Goal: Task Accomplishment & Management: Use online tool/utility

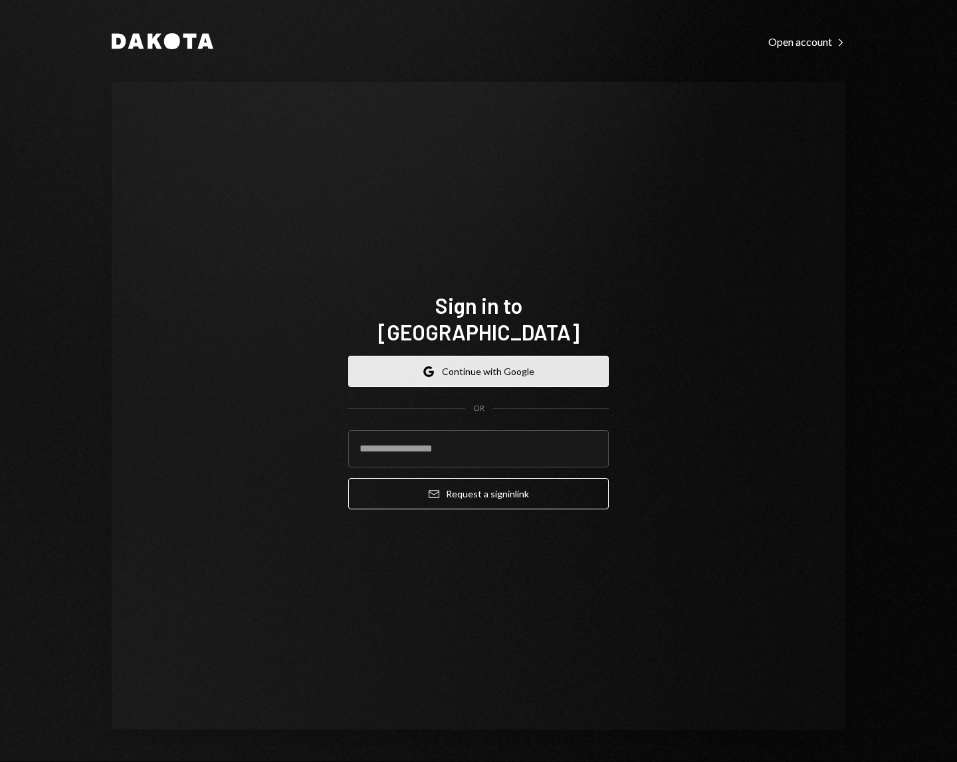
click at [463, 357] on button "Google Continue with Google" at bounding box center [478, 371] width 261 height 31
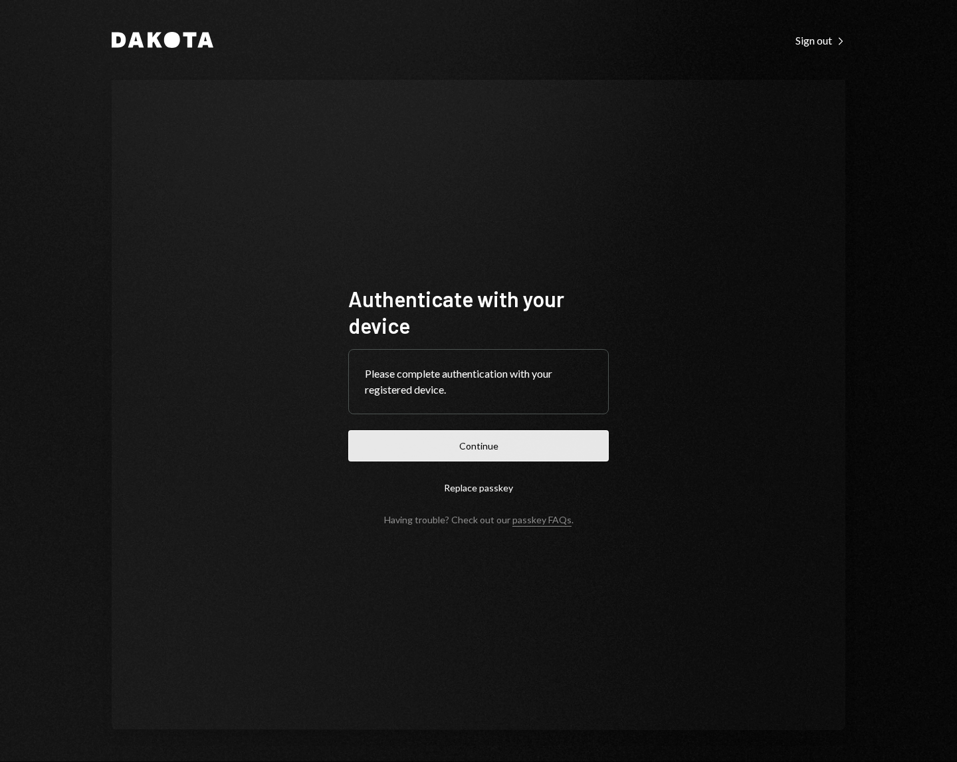
click at [492, 447] on button "Continue" at bounding box center [478, 445] width 261 height 31
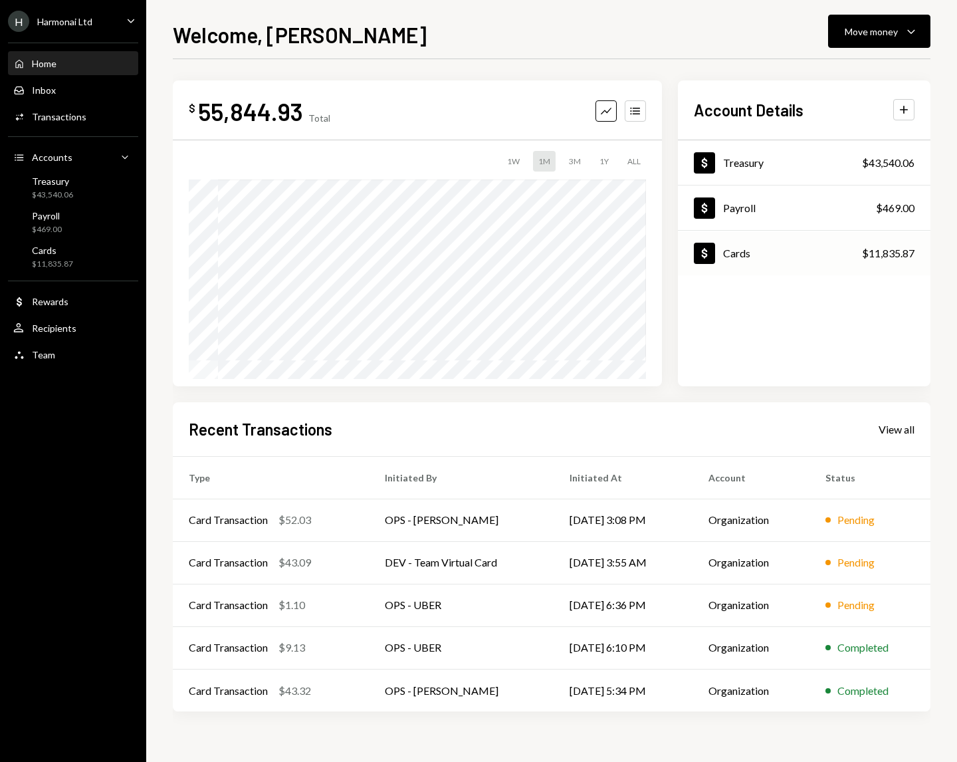
click at [833, 259] on div "Dollar Cards $11,835.87" at bounding box center [804, 253] width 253 height 43
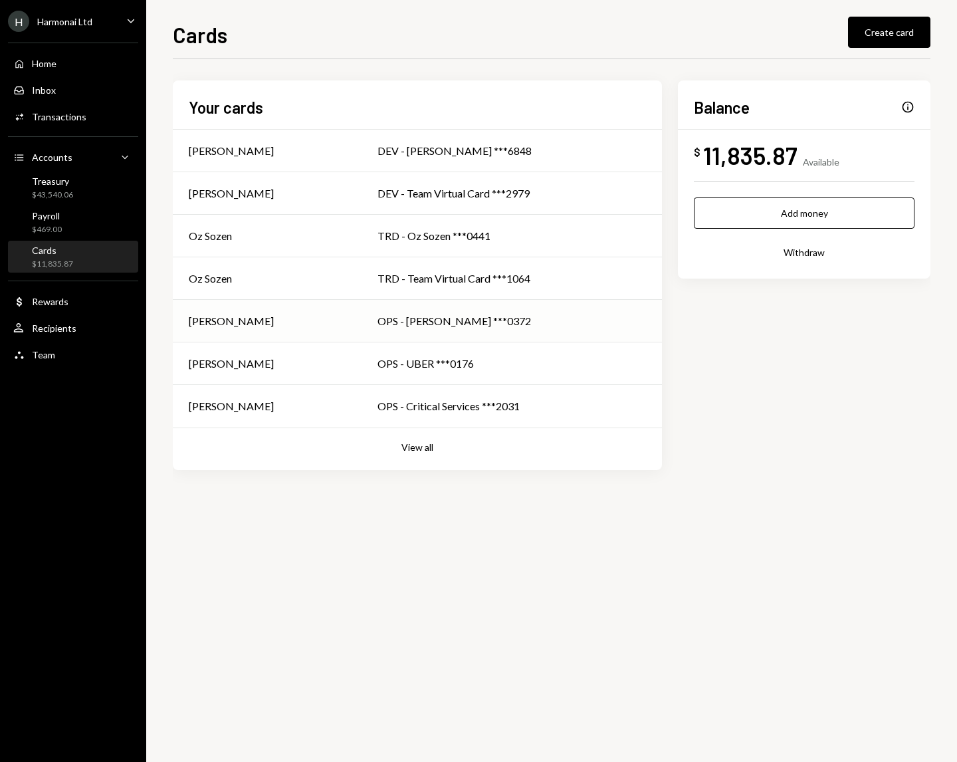
click at [467, 320] on div "OPS - Steve McNulty ***0372" at bounding box center [511, 321] width 268 height 16
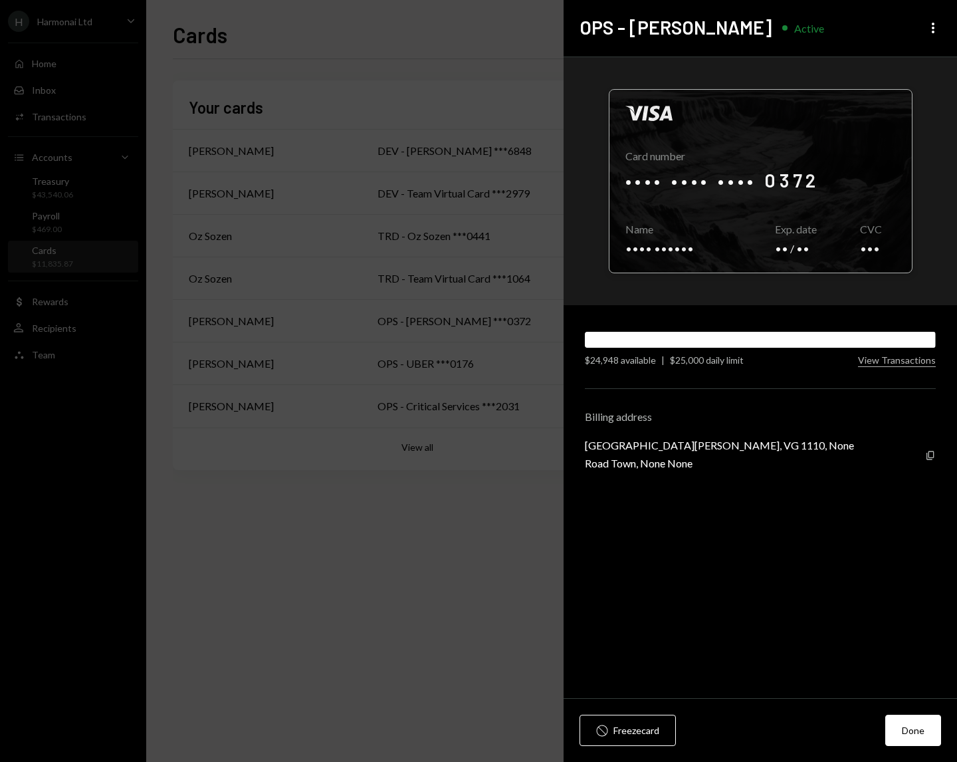
click at [757, 182] on div at bounding box center [760, 181] width 302 height 183
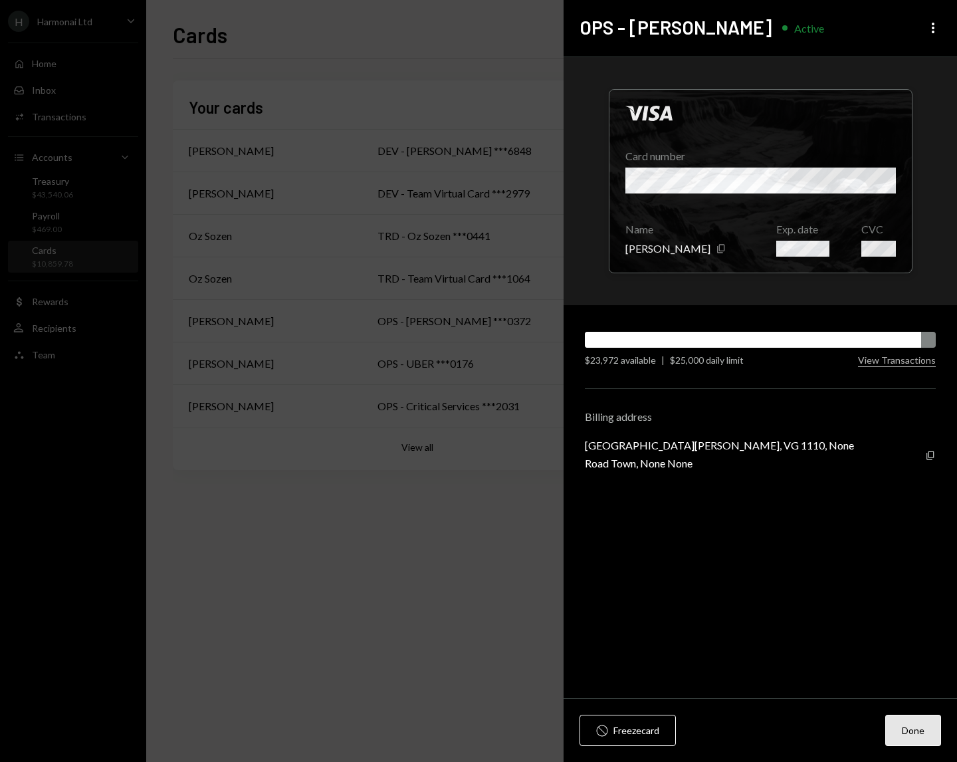
click at [904, 728] on button "Done" at bounding box center [913, 729] width 56 height 31
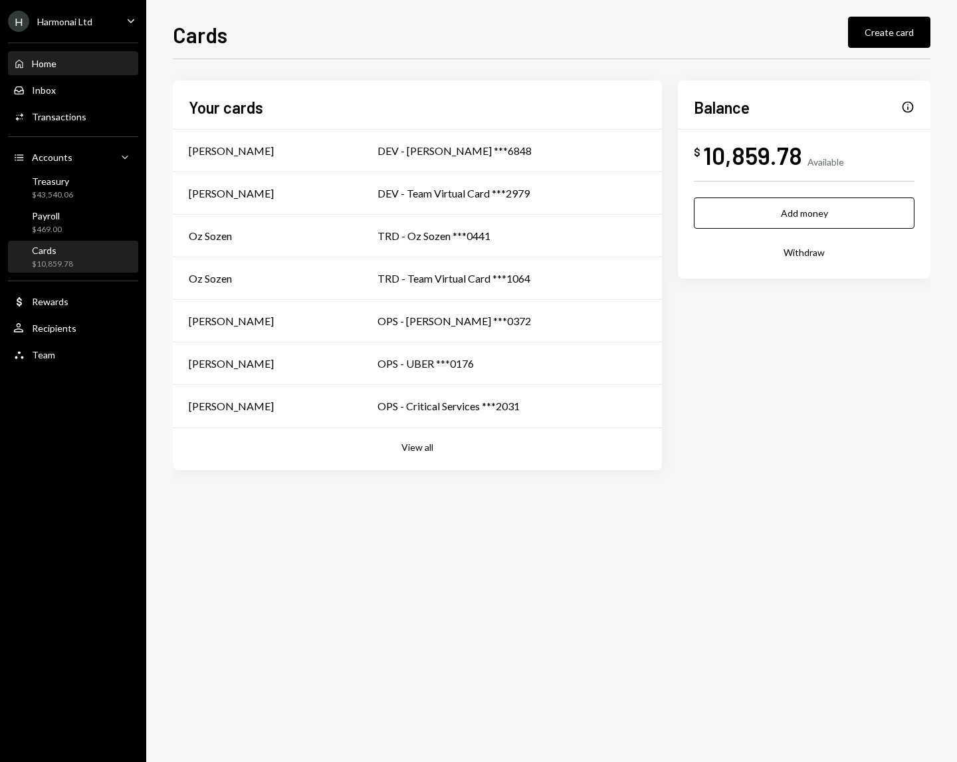
click at [40, 58] on div "Home" at bounding box center [44, 63] width 25 height 11
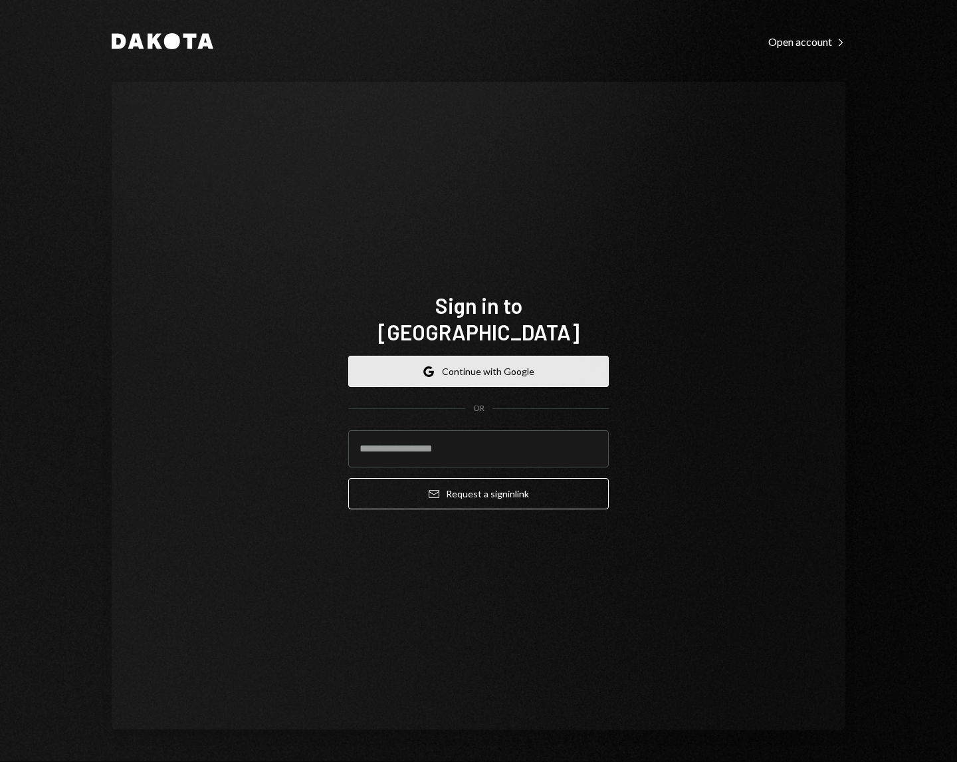
click at [530, 356] on button "Google Continue with Google" at bounding box center [478, 371] width 261 height 31
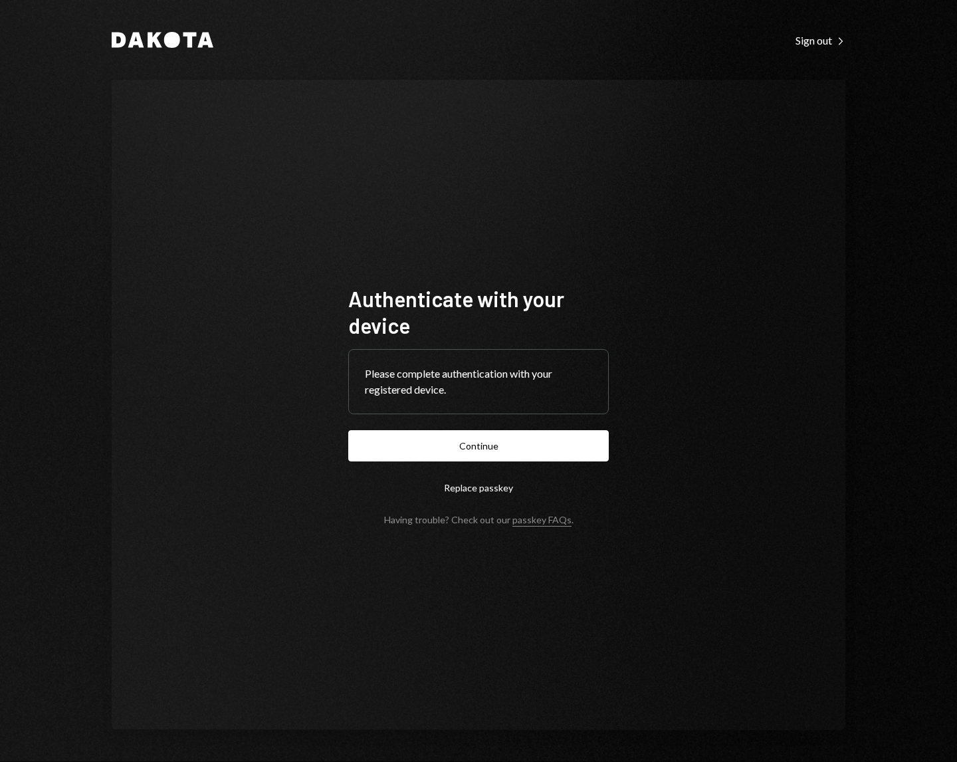
click at [348, 430] on button "Continue" at bounding box center [478, 445] width 261 height 31
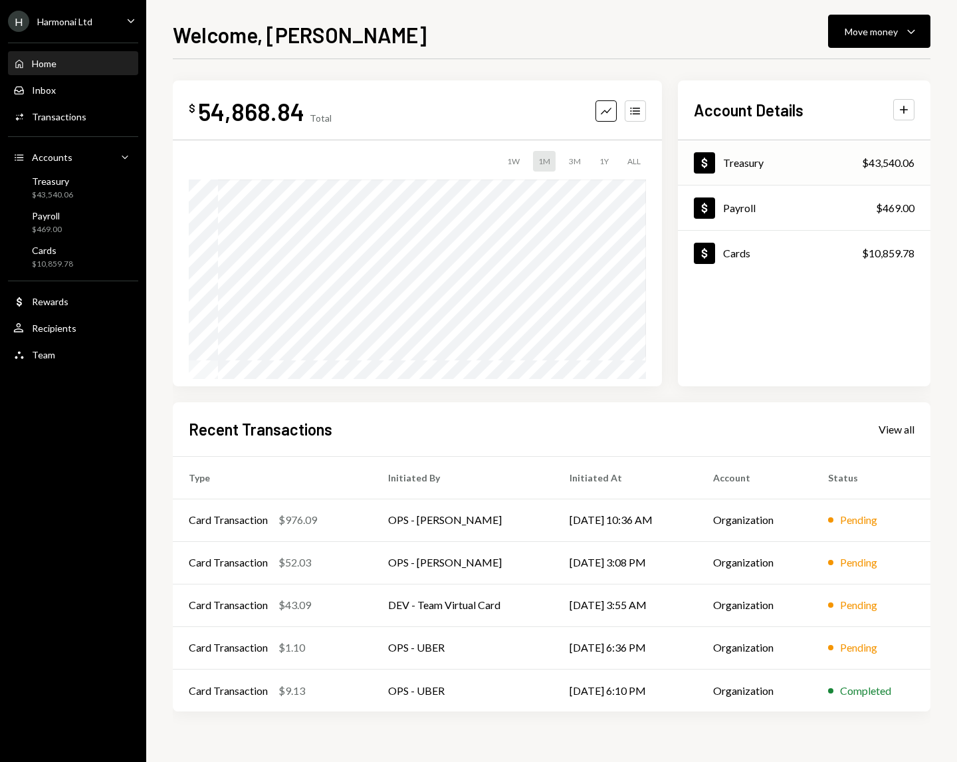
click at [735, 158] on div "Treasury" at bounding box center [743, 162] width 41 height 13
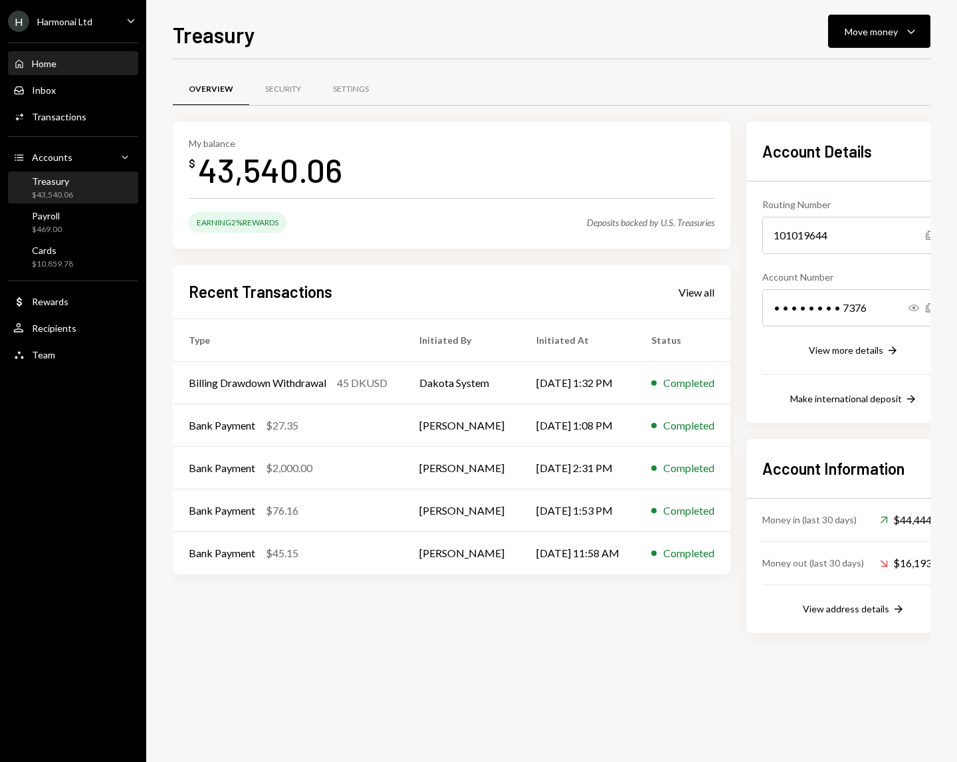
click at [56, 56] on div "Home Home" at bounding box center [73, 64] width 120 height 23
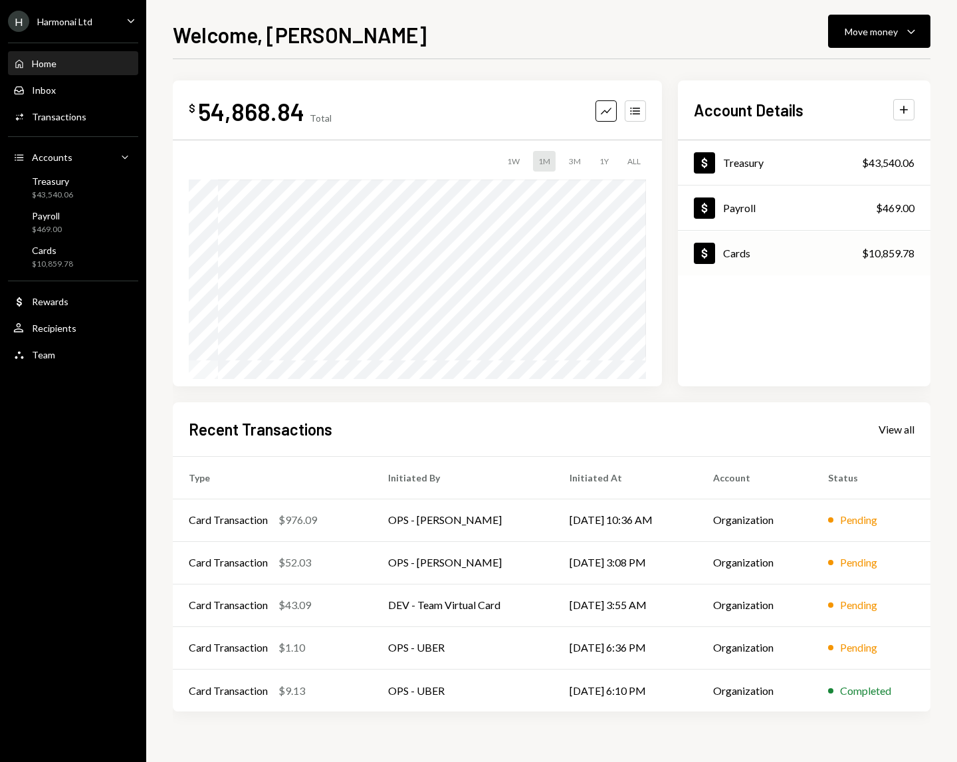
click at [760, 254] on div "Dollar Cards $10,859.78" at bounding box center [804, 253] width 253 height 43
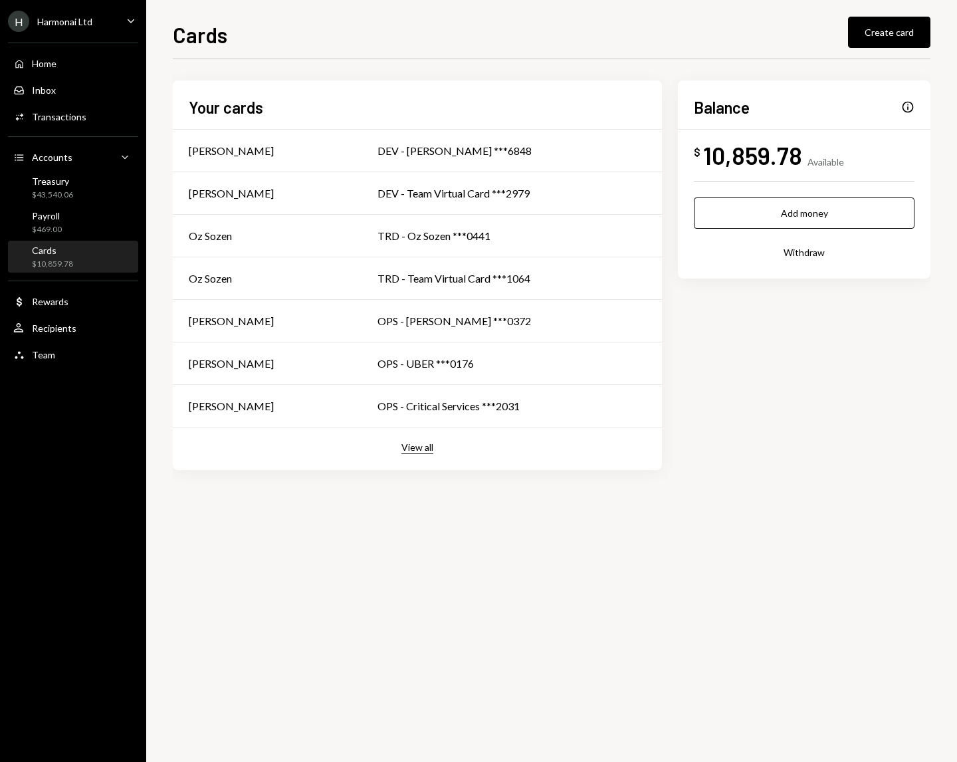
click at [417, 449] on button "View all" at bounding box center [417, 447] width 32 height 13
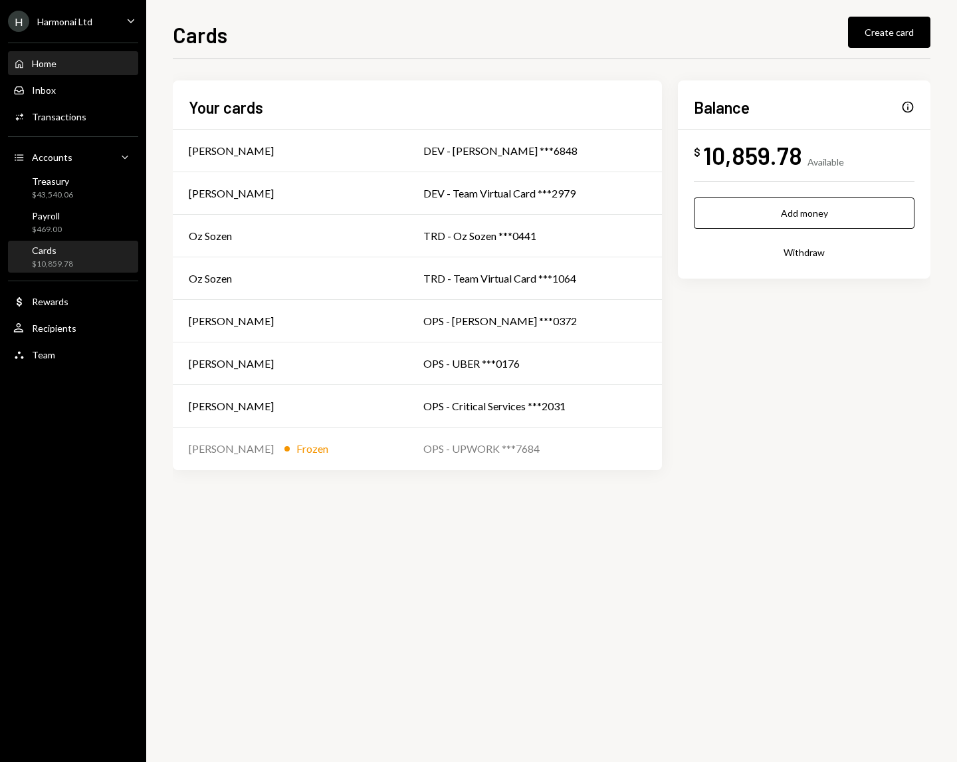
click at [39, 68] on div "Home" at bounding box center [44, 63] width 25 height 11
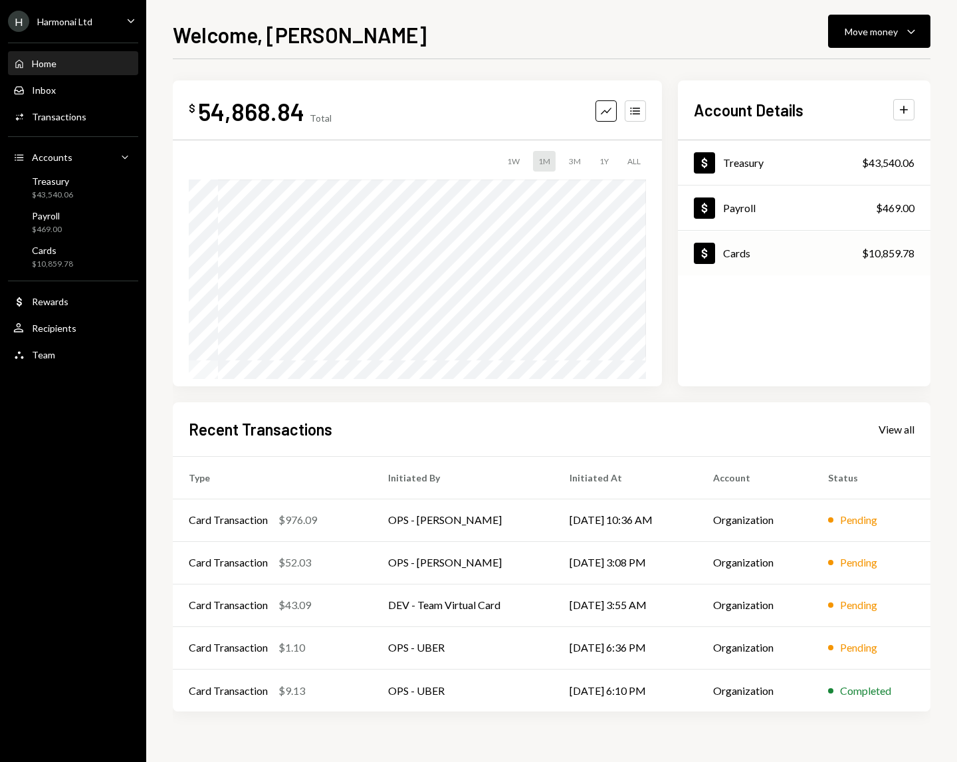
click at [725, 267] on div "Dollar Cards $10,859.78" at bounding box center [804, 253] width 253 height 43
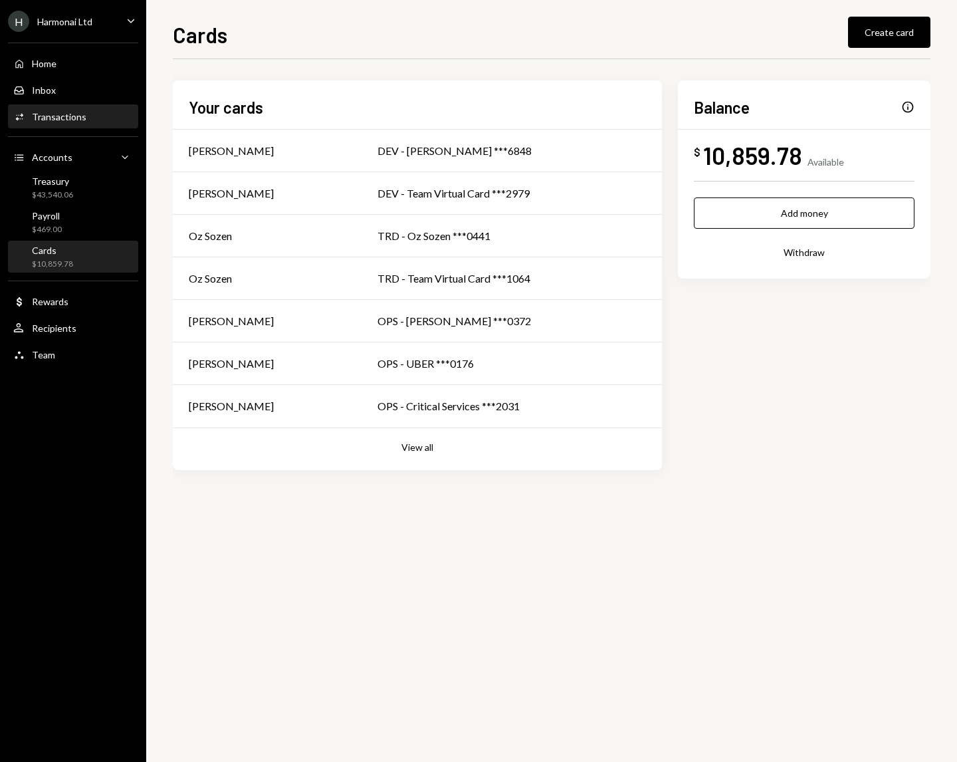
click at [64, 124] on div "Activities Transactions" at bounding box center [73, 117] width 120 height 23
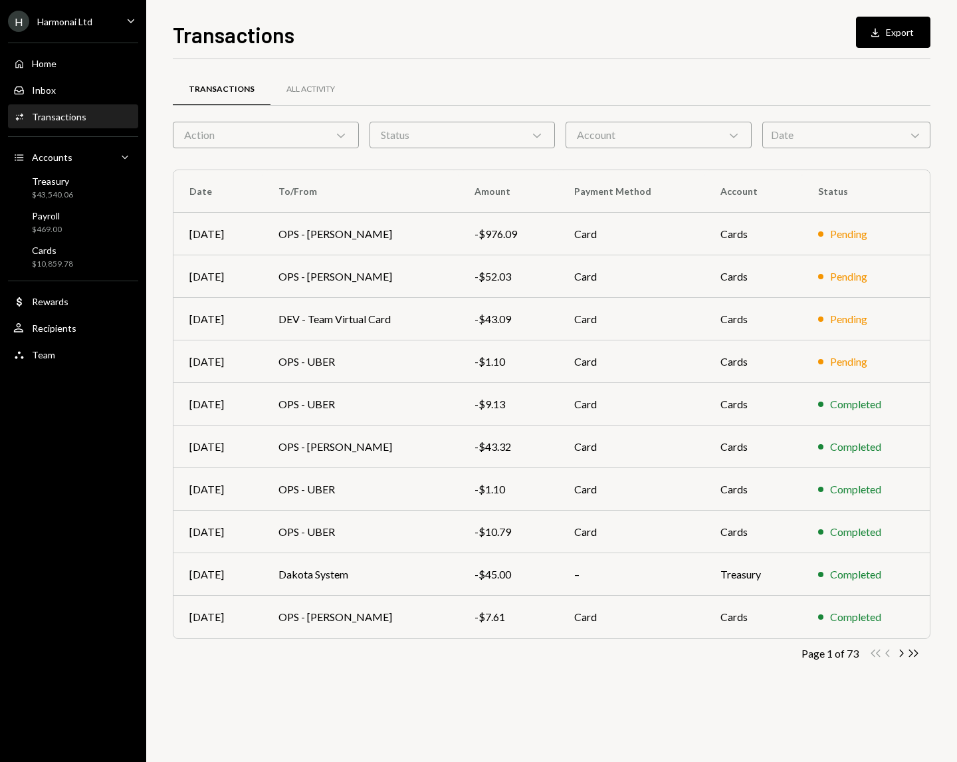
click at [288, 136] on div "Action Chevron Down" at bounding box center [266, 135] width 186 height 27
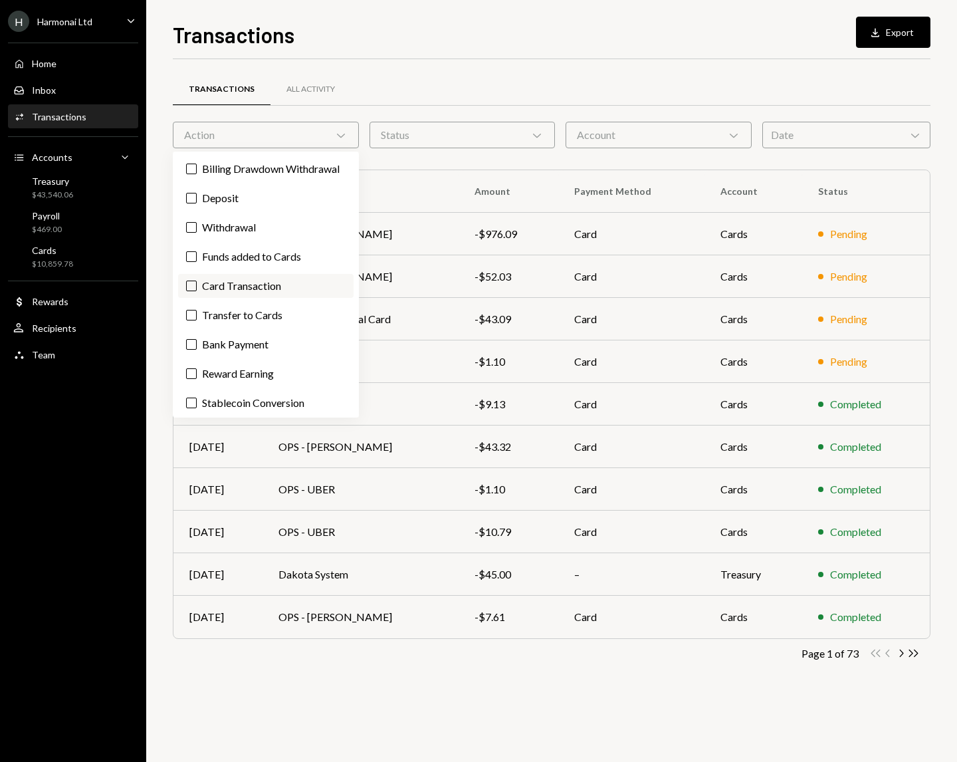
click at [187, 291] on button "Card Transaction" at bounding box center [191, 285] width 11 height 11
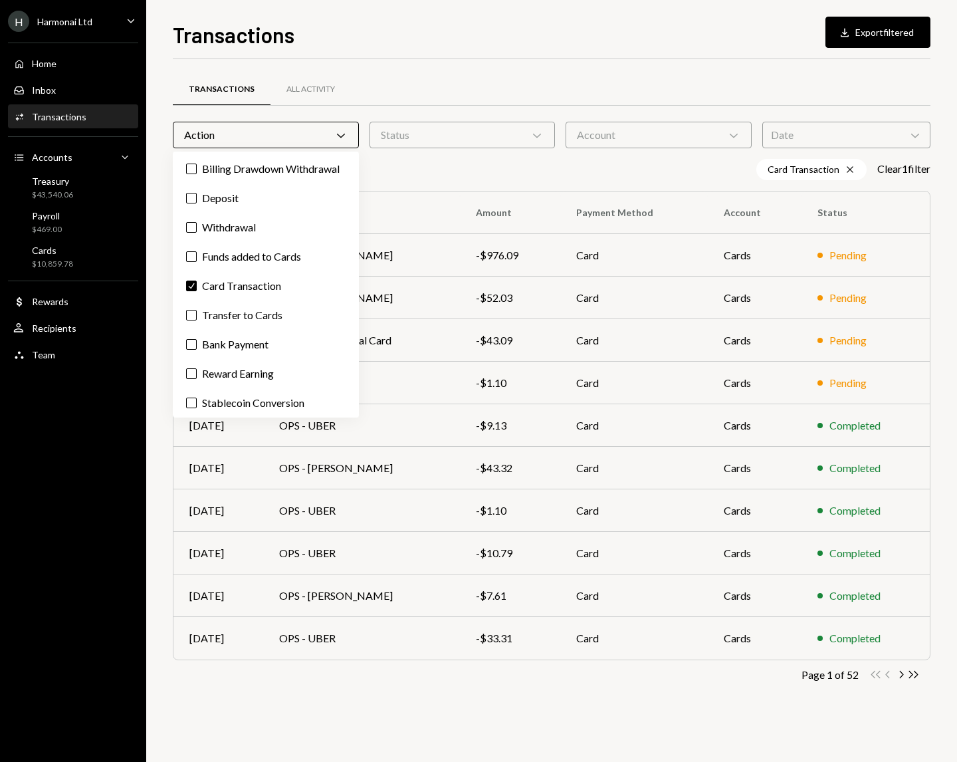
click at [687, 66] on div "Transactions All Activity Action Chevron Down Status Chevron Down Account Chevr…" at bounding box center [552, 387] width 758 height 656
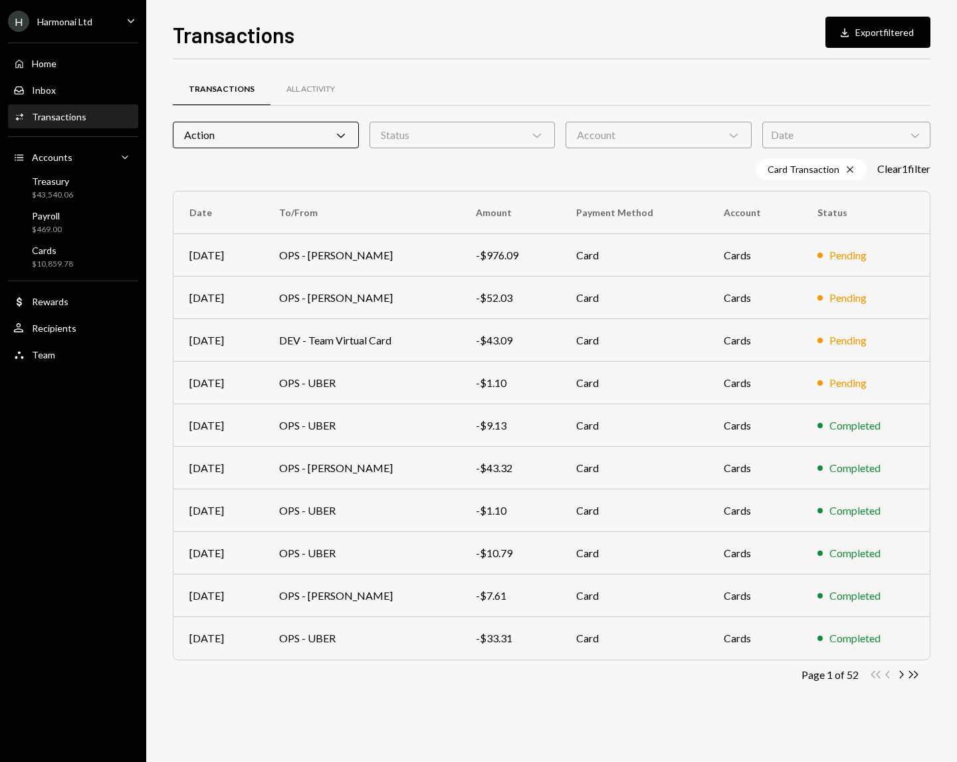
click at [331, 146] on div "Action Chevron Down" at bounding box center [266, 135] width 186 height 27
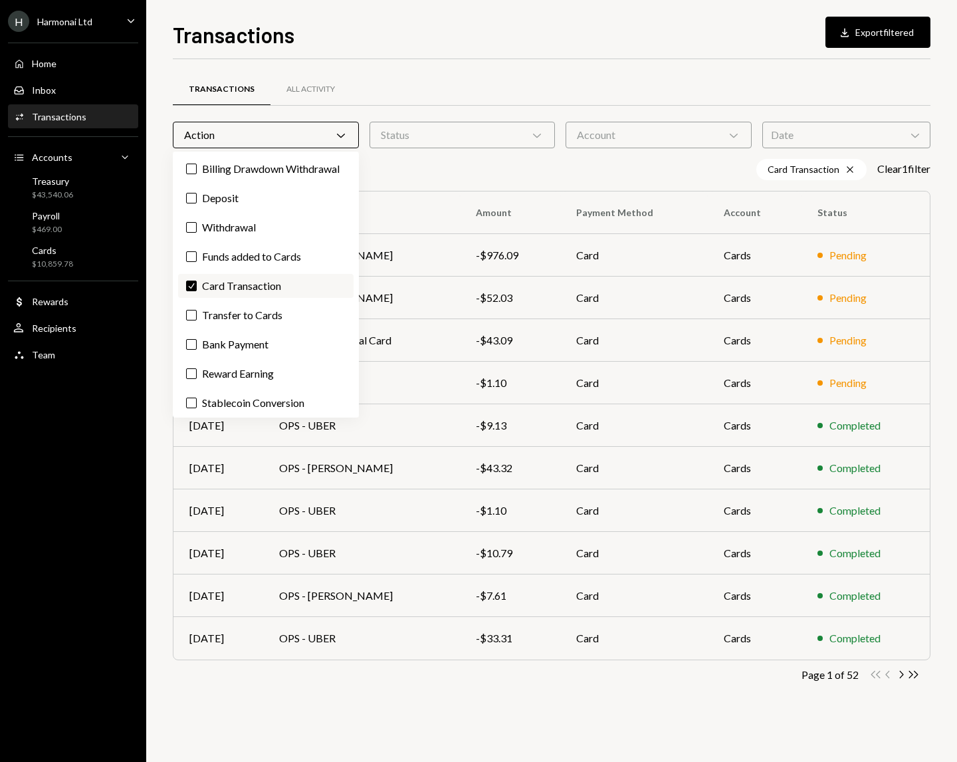
click at [194, 291] on button "Check" at bounding box center [191, 285] width 11 height 11
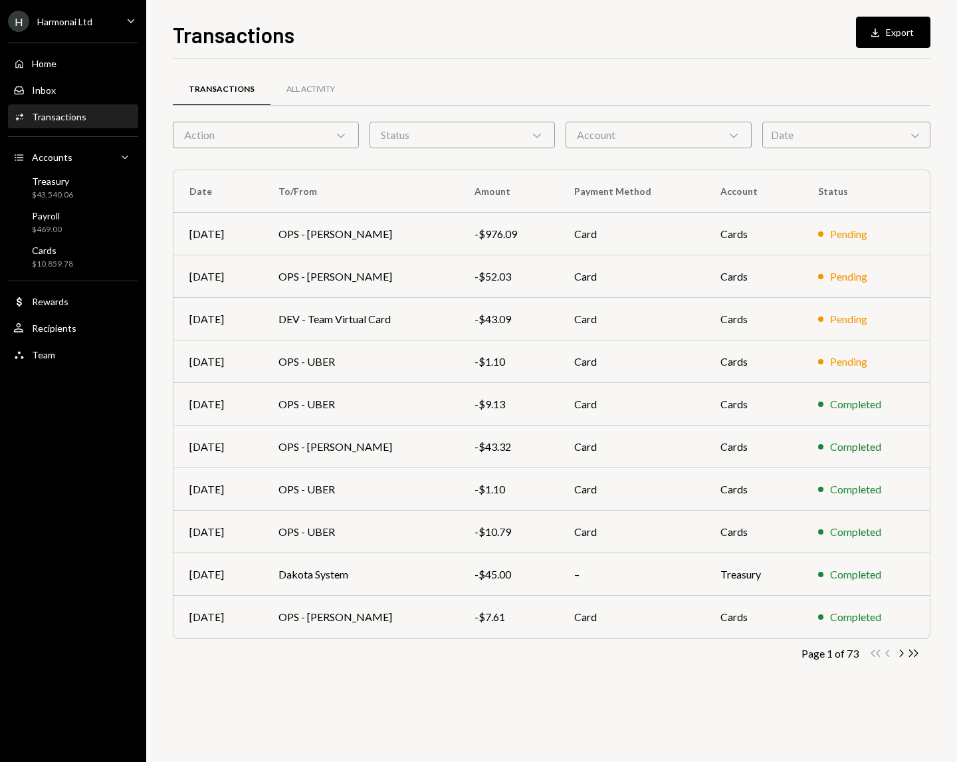
click at [404, 102] on div "Transactions All Activity" at bounding box center [552, 89] width 758 height 34
click at [308, 88] on div "All Activity" at bounding box center [310, 89] width 49 height 11
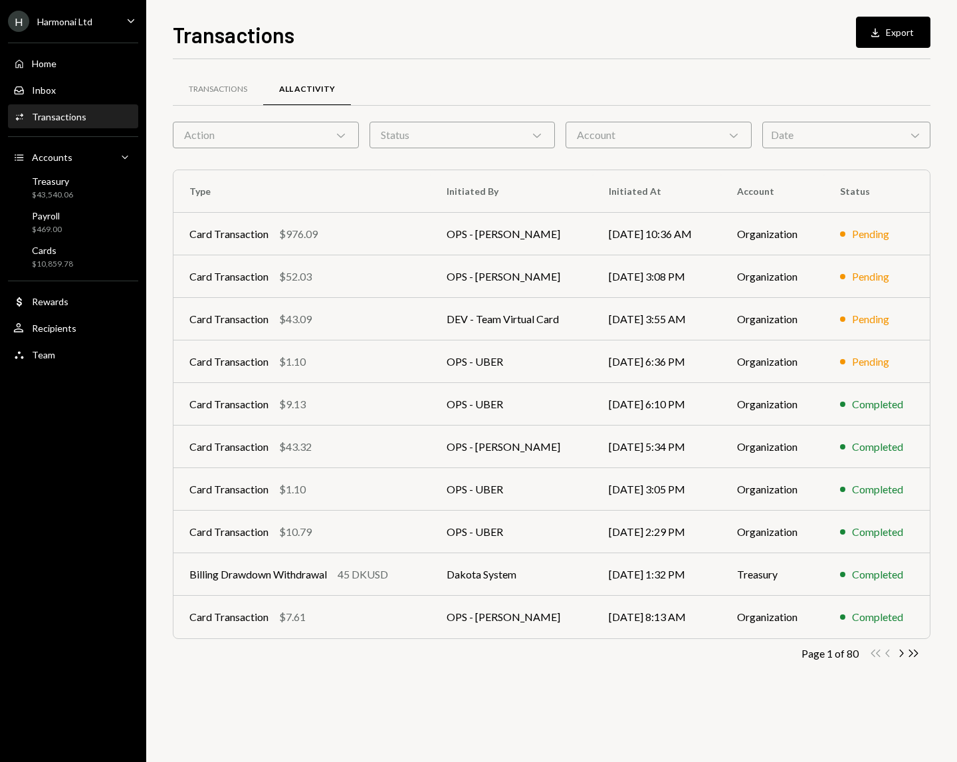
click at [546, 139] on div "Status Chevron Down" at bounding box center [463, 135] width 186 height 27
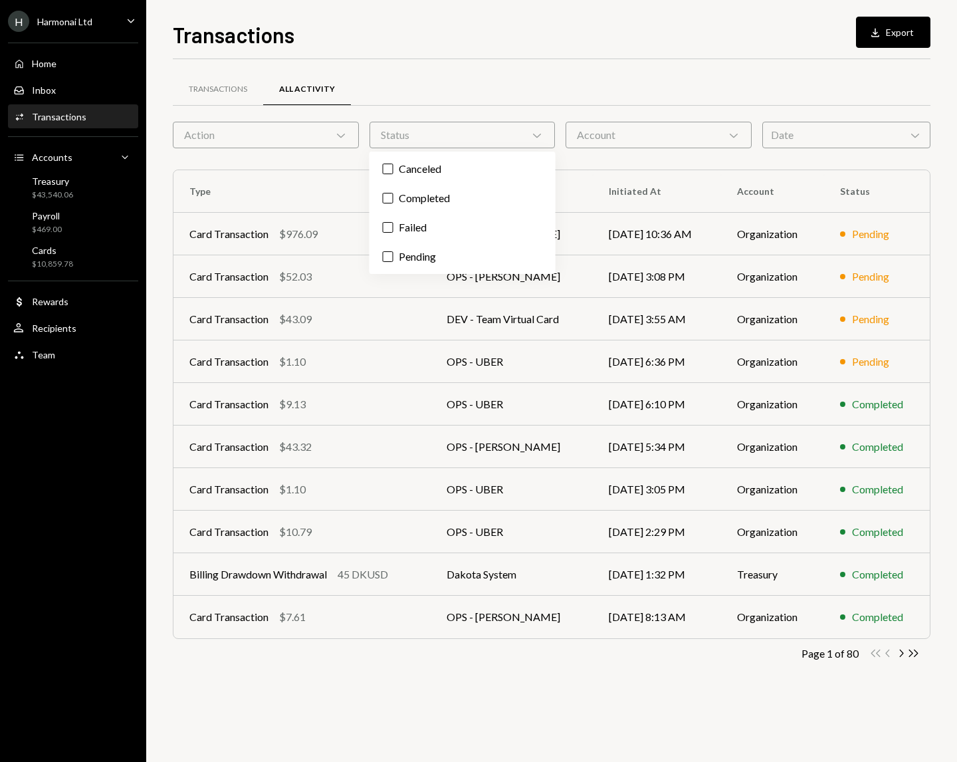
click at [592, 131] on div "Account Chevron Down" at bounding box center [659, 135] width 186 height 27
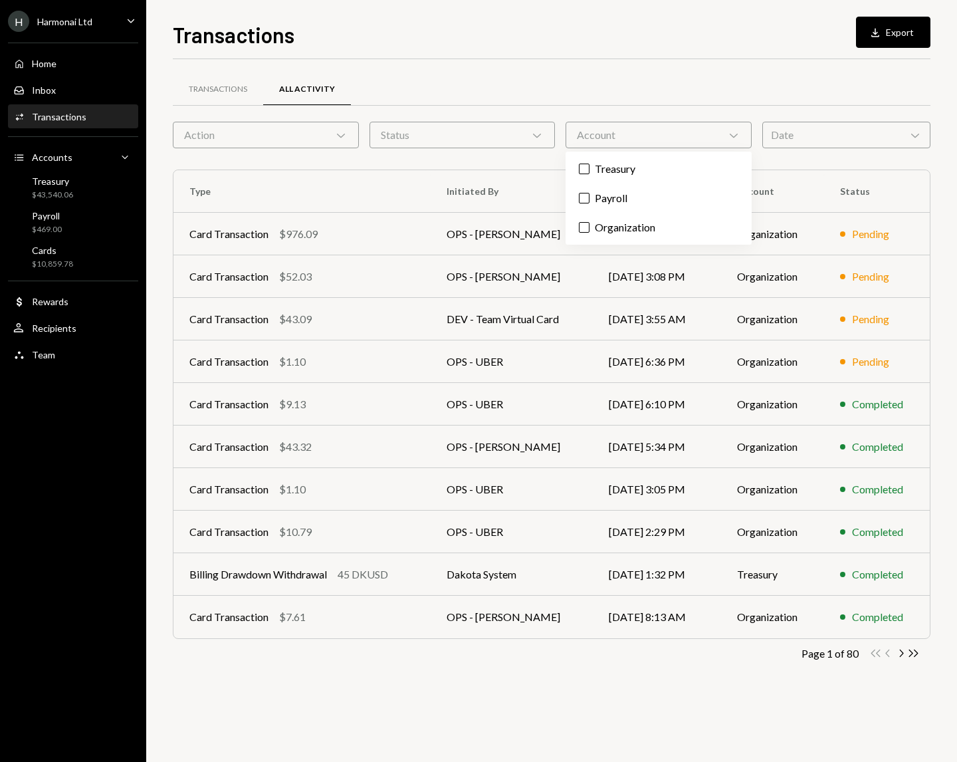
click at [788, 146] on div "Date Chevron Down" at bounding box center [846, 135] width 168 height 27
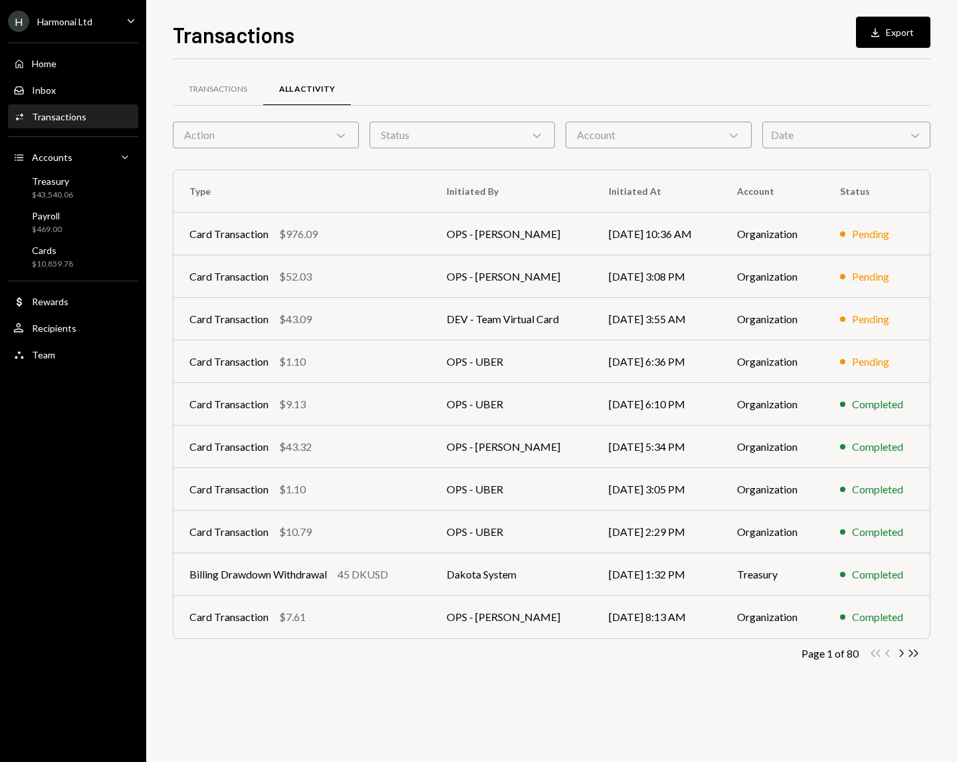
click at [797, 96] on div "Transactions All Activity" at bounding box center [552, 89] width 758 height 34
click at [60, 256] on div "Cards $10,859.78" at bounding box center [52, 257] width 41 height 25
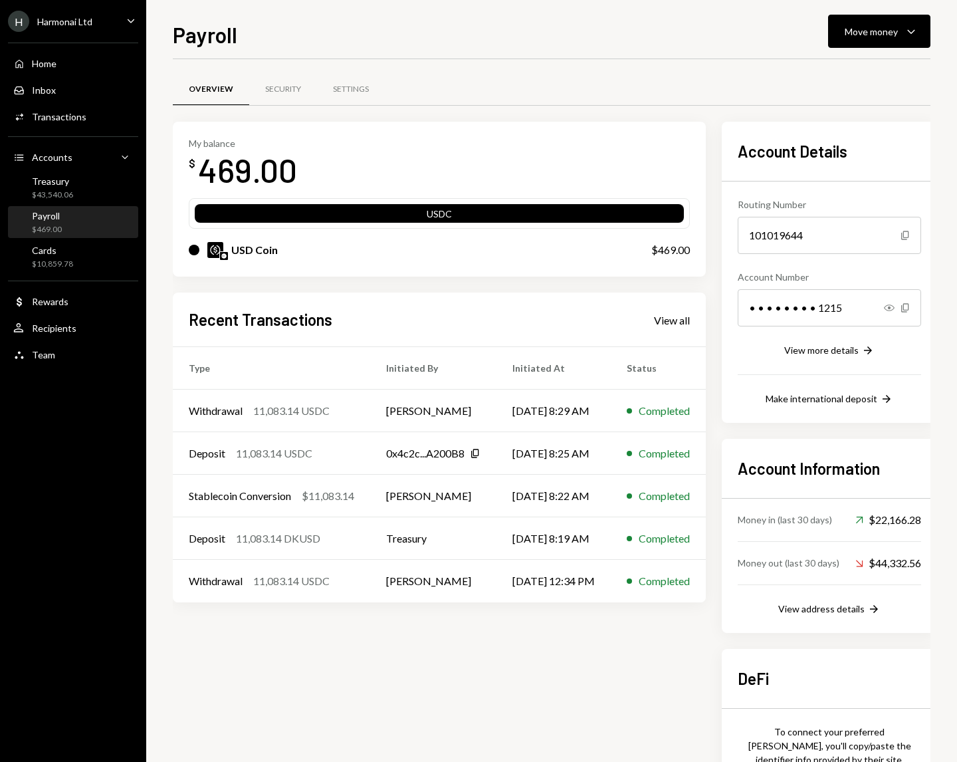
click at [62, 261] on div "$10,859.78" at bounding box center [52, 264] width 41 height 11
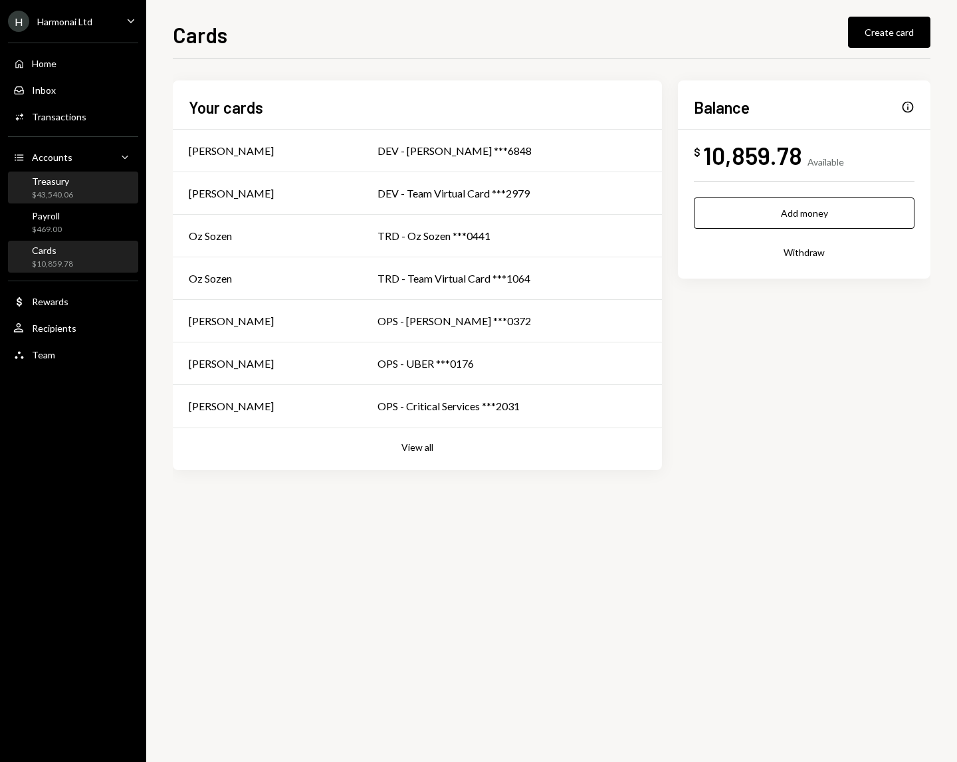
click at [88, 185] on div "Treasury $43,540.06" at bounding box center [73, 187] width 120 height 25
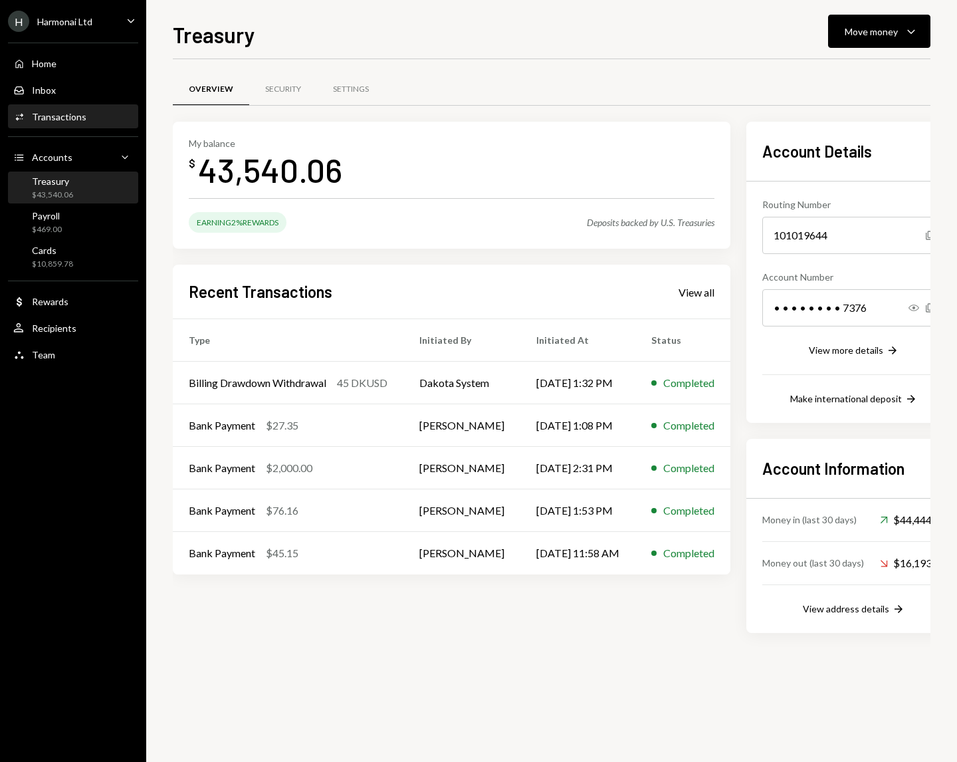
click at [82, 124] on div "Activities Transactions" at bounding box center [73, 117] width 120 height 23
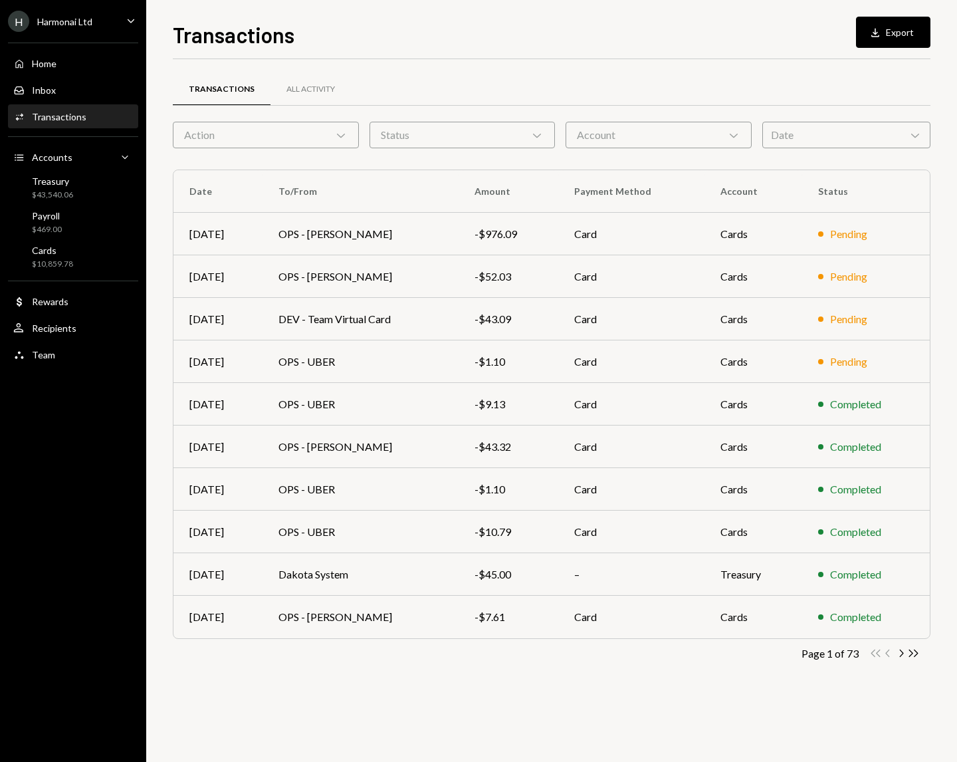
click at [342, 139] on icon "Chevron Down" at bounding box center [340, 134] width 13 height 13
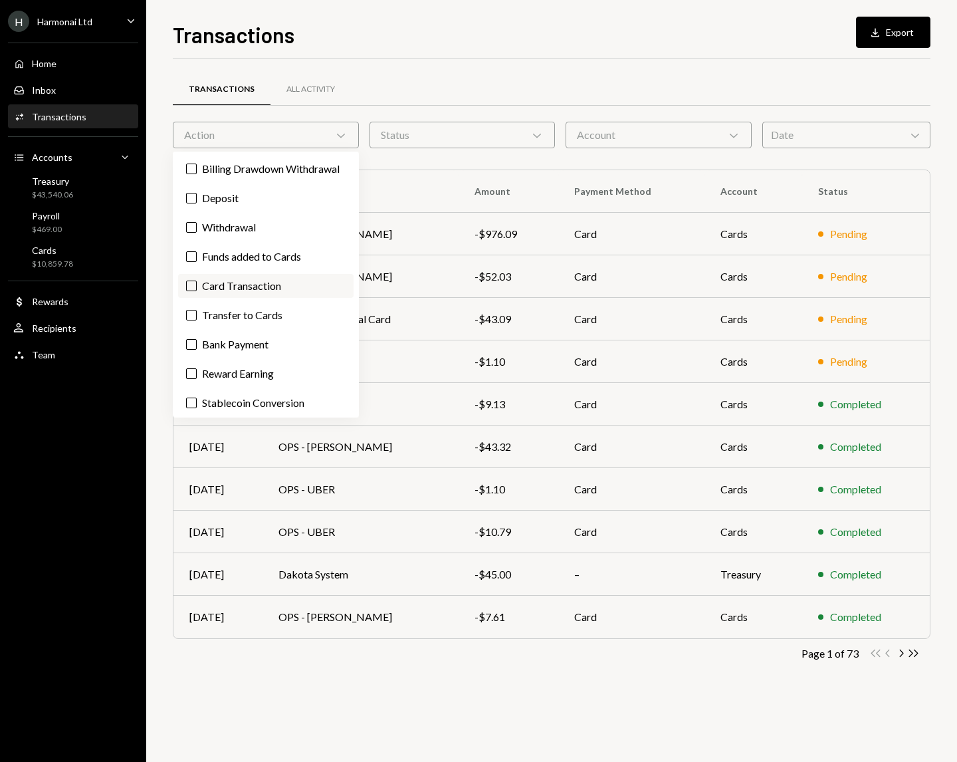
click at [192, 291] on button "Card Transaction" at bounding box center [191, 285] width 11 height 11
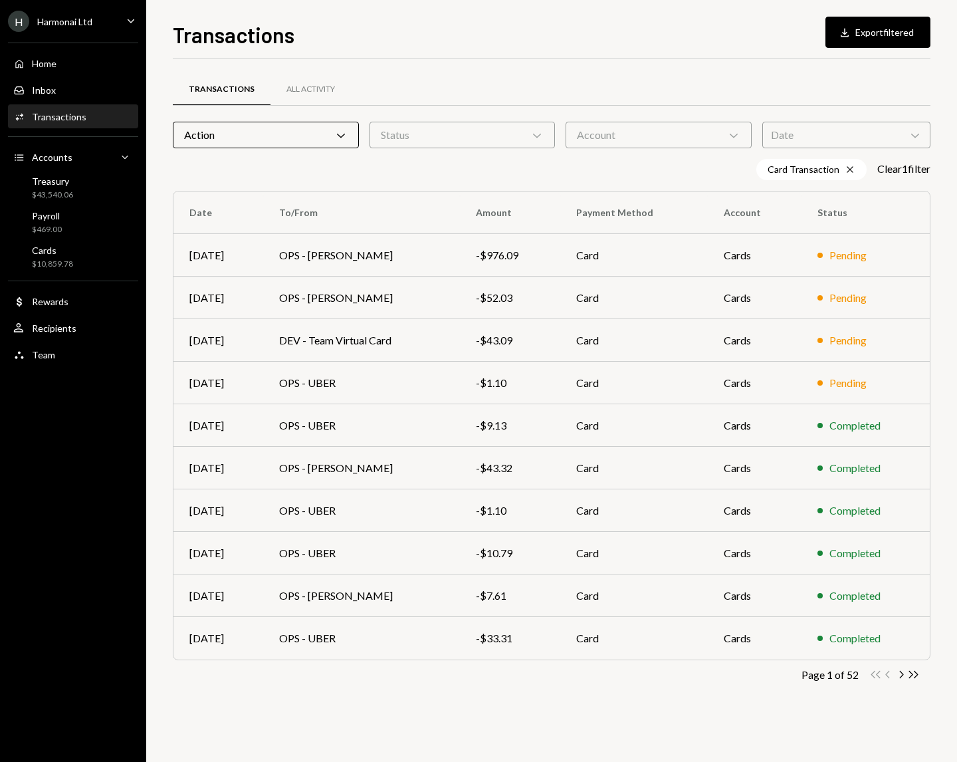
click at [407, 56] on div "Transactions Download Export filtered Transactions All Activity Action Chevron …" at bounding box center [552, 390] width 758 height 743
click at [899, 132] on div "Date Chevron Down" at bounding box center [846, 135] width 168 height 27
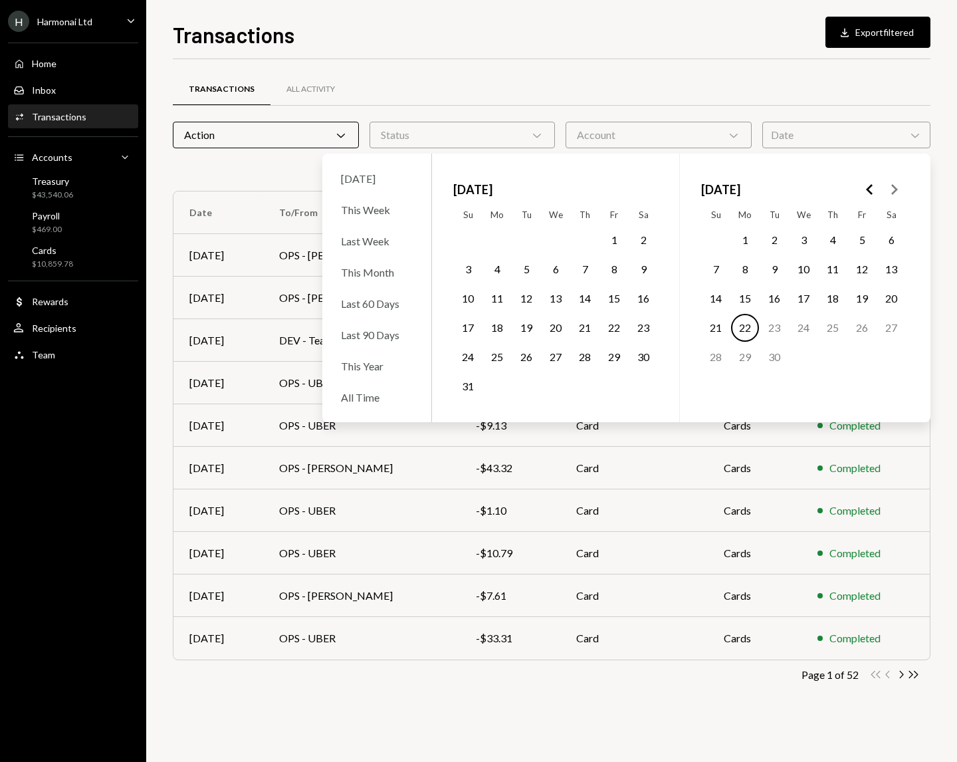
click at [616, 239] on button "1" at bounding box center [614, 240] width 28 height 28
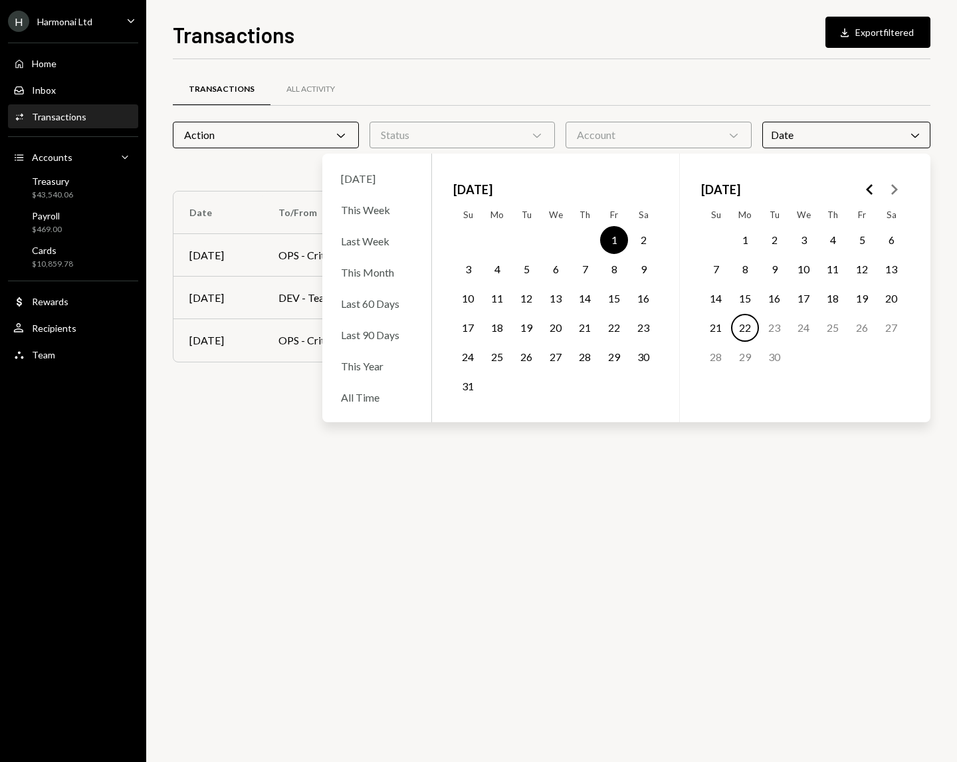
click at [468, 387] on button "31" at bounding box center [468, 386] width 28 height 28
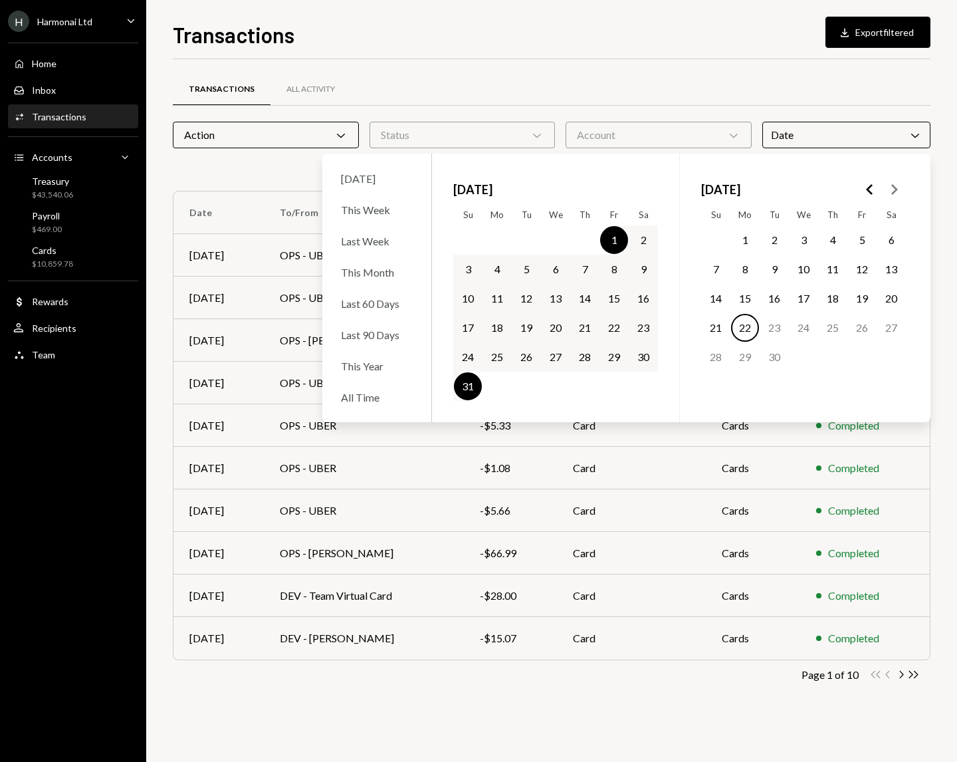
click at [734, 89] on div "Transactions All Activity" at bounding box center [552, 89] width 758 height 34
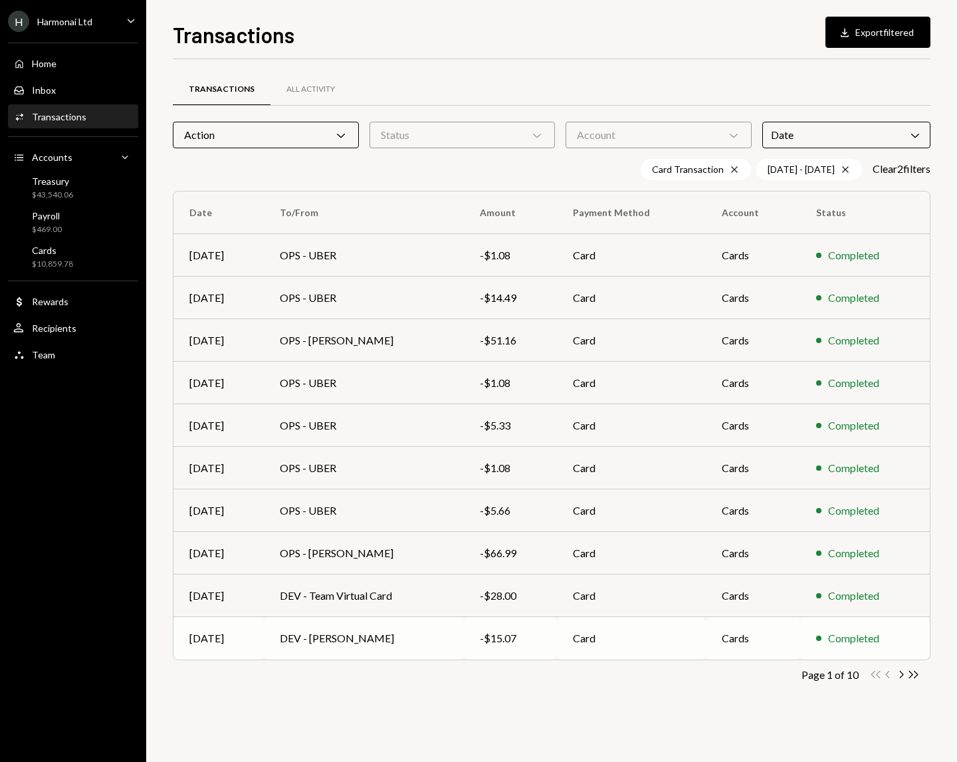
click at [519, 636] on div "-$15.07" at bounding box center [511, 638] width 62 height 16
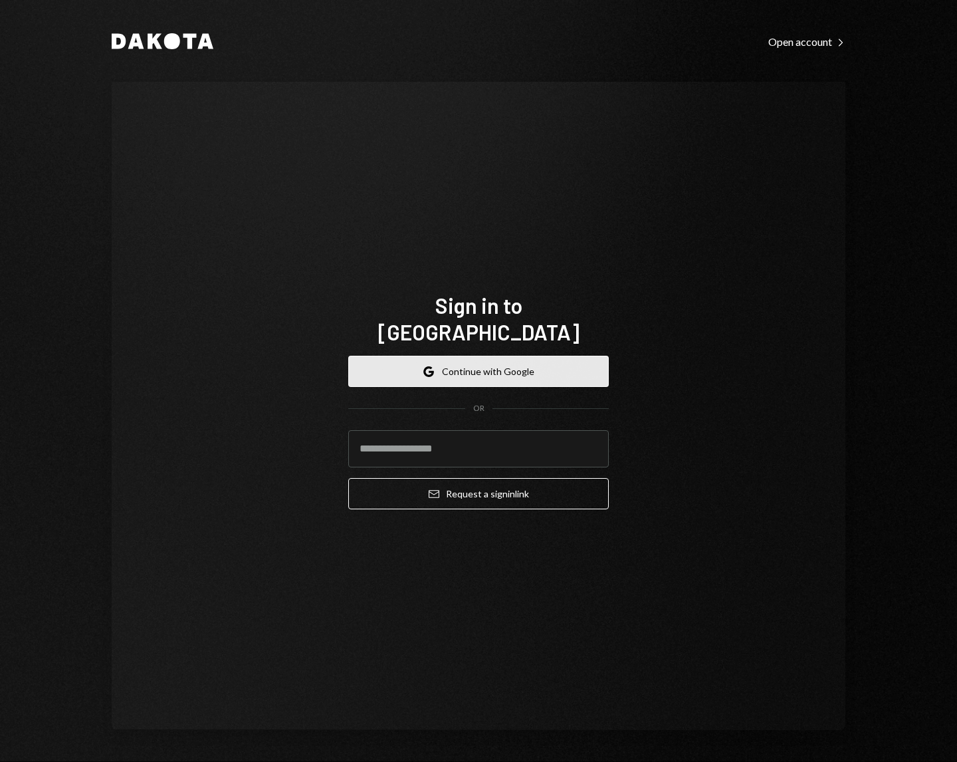
click at [514, 356] on button "Google Continue with Google" at bounding box center [478, 371] width 261 height 31
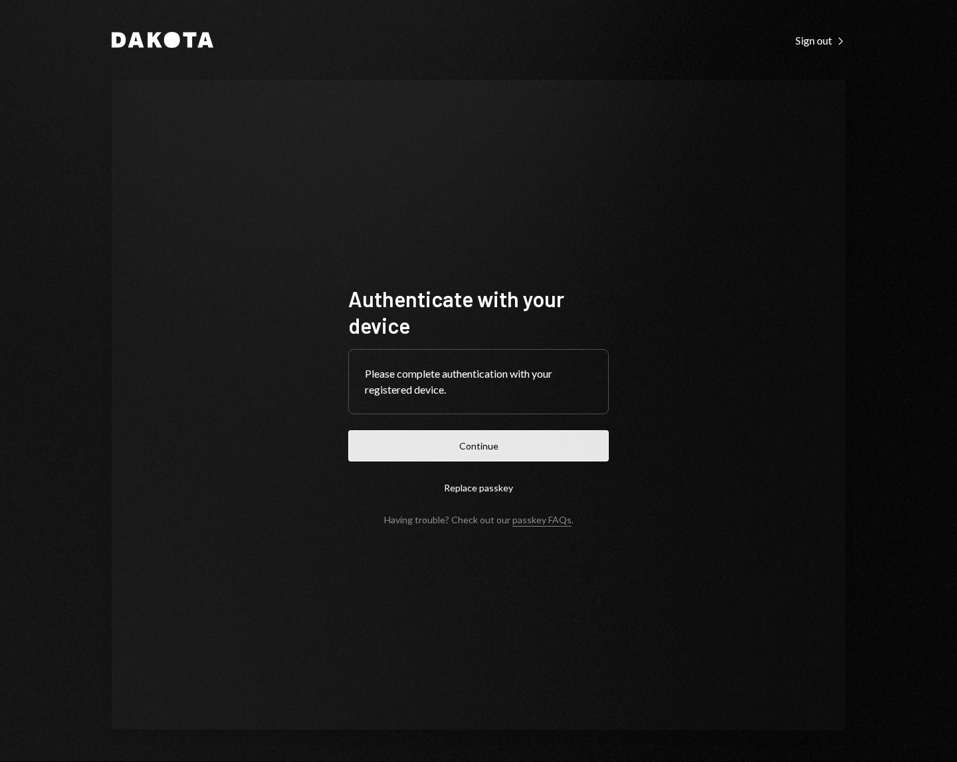
click at [476, 449] on button "Continue" at bounding box center [478, 445] width 261 height 31
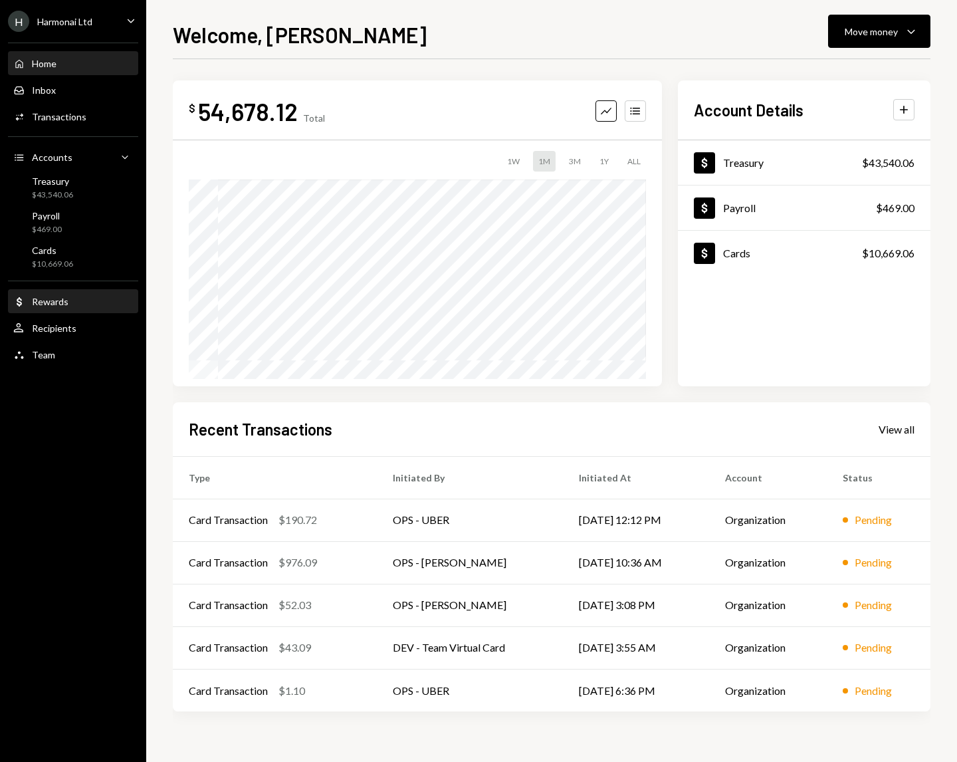
click at [64, 303] on div "Rewards" at bounding box center [50, 301] width 37 height 11
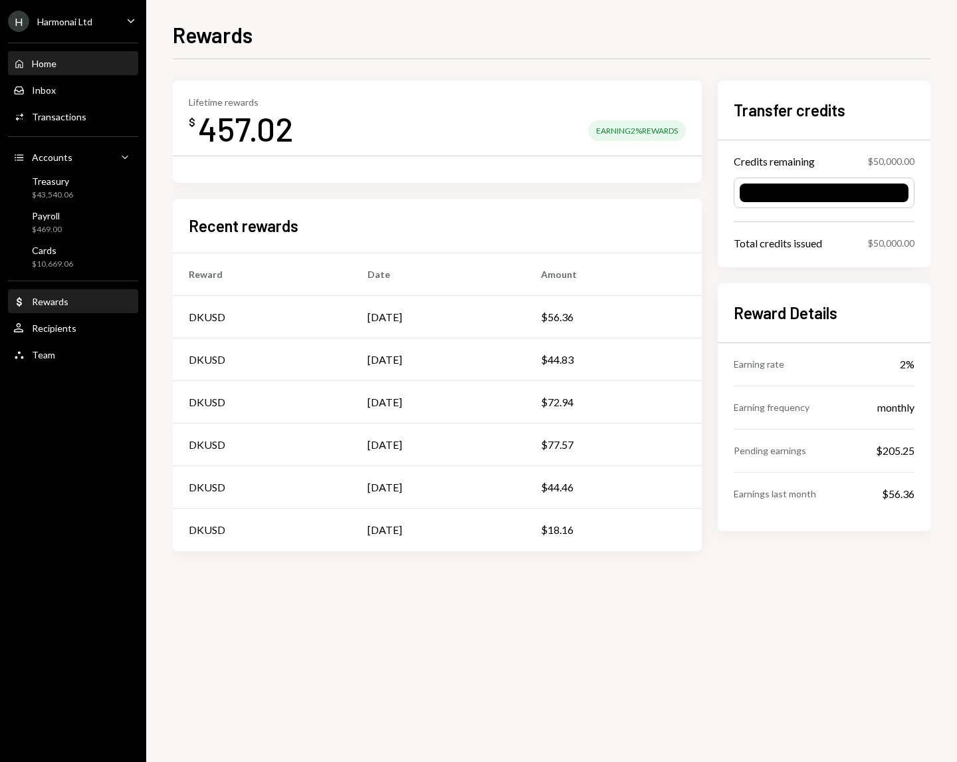
click at [70, 69] on div "Home Home" at bounding box center [73, 64] width 120 height 23
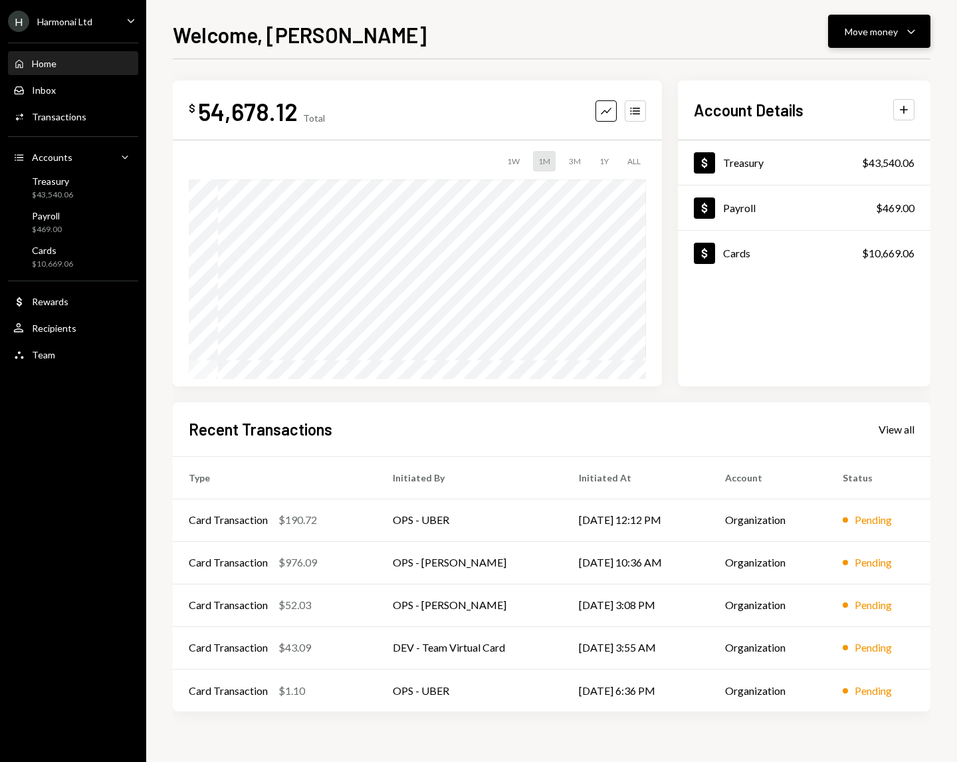
click at [905, 28] on icon "Caret Down" at bounding box center [911, 31] width 16 height 16
click at [832, 76] on div "Send" at bounding box center [868, 71] width 97 height 14
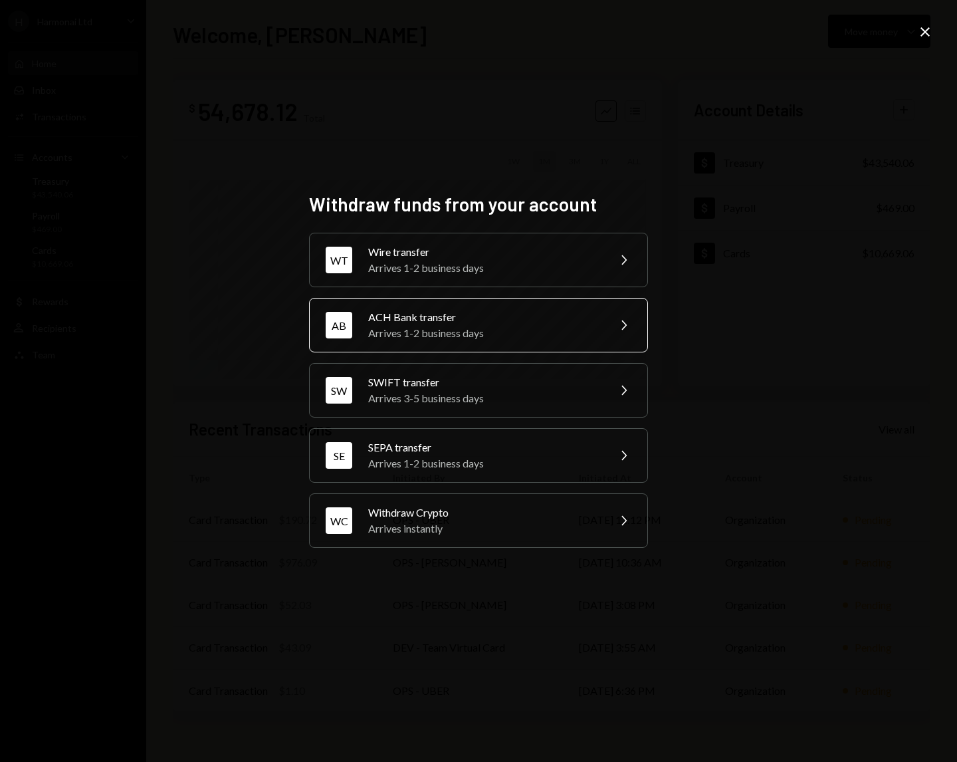
click at [582, 332] on div "Arrives 1-2 business days" at bounding box center [483, 333] width 231 height 16
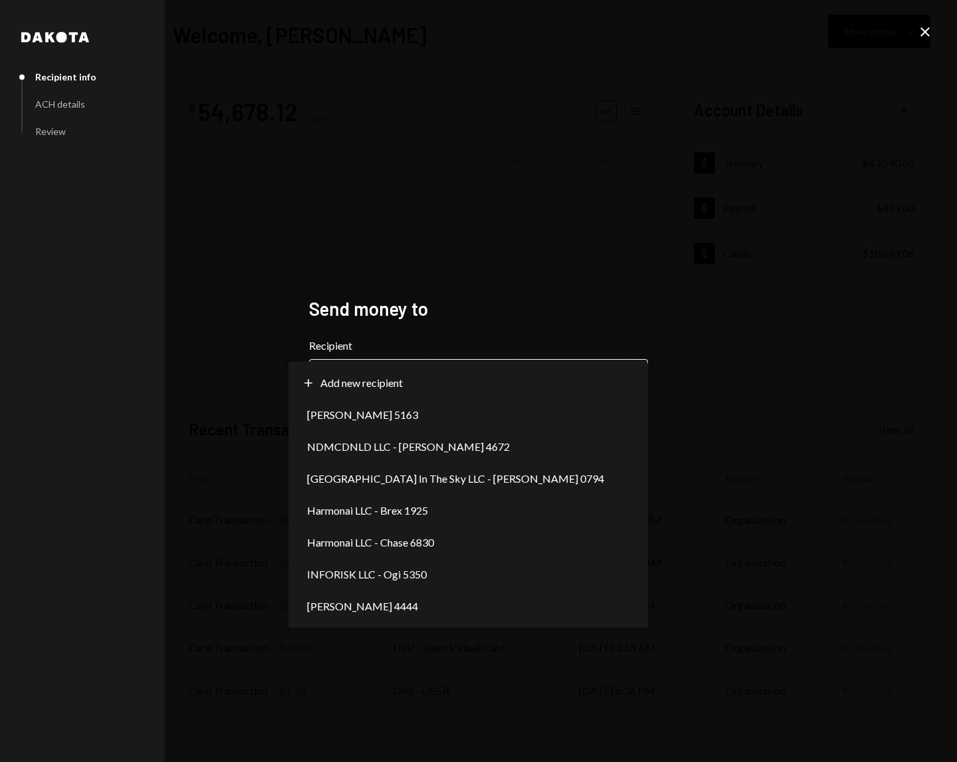
click at [615, 375] on body "**********" at bounding box center [478, 381] width 957 height 762
select select "**********"
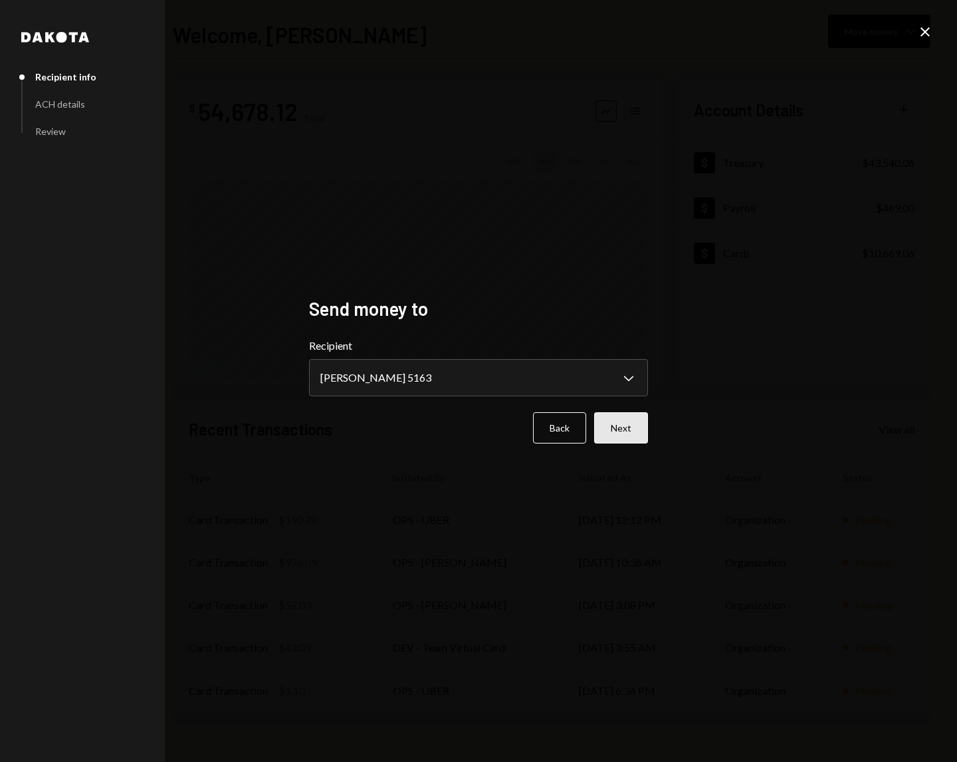
click at [635, 431] on button "Next" at bounding box center [621, 427] width 54 height 31
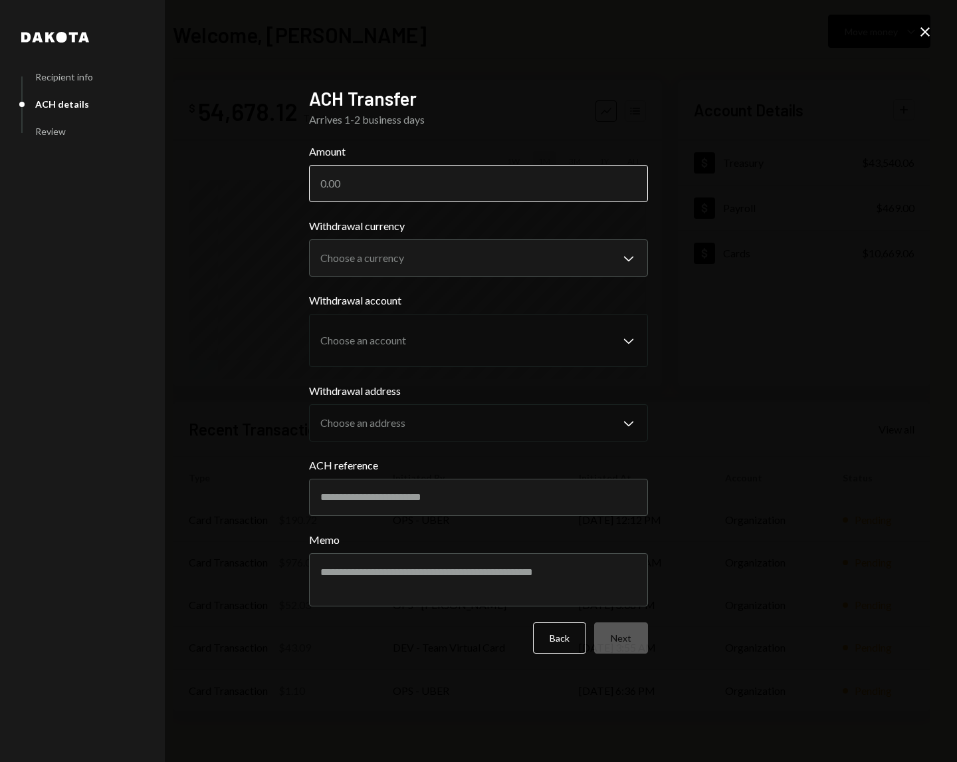
click at [591, 185] on input "Amount" at bounding box center [478, 183] width 339 height 37
type input "47.51"
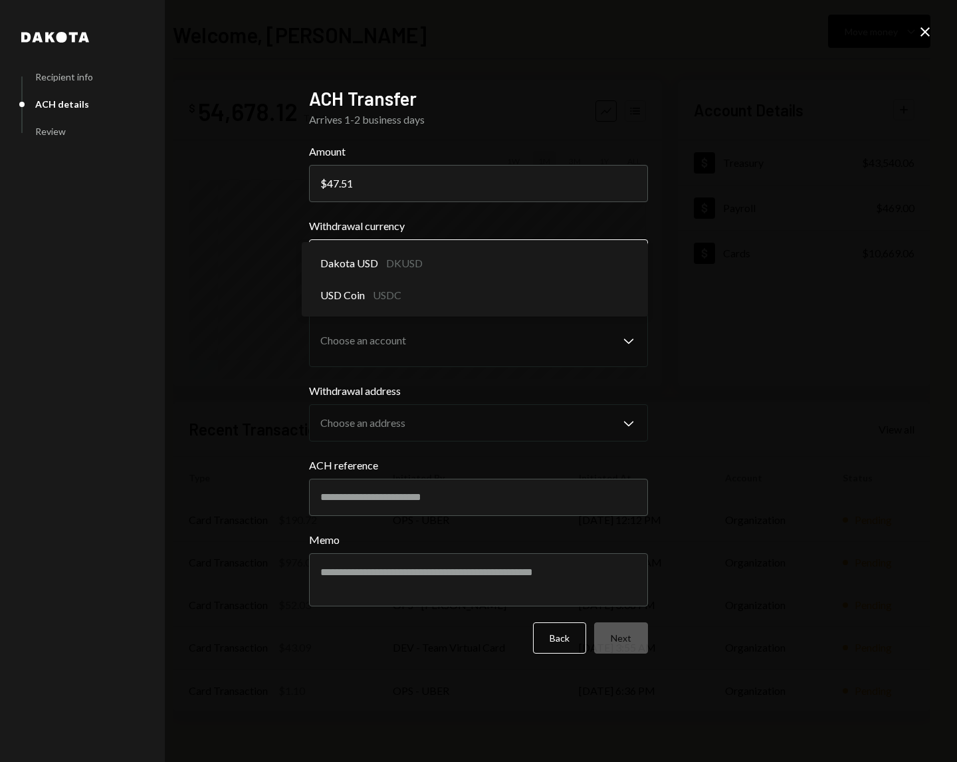
click at [595, 264] on body "H Harmonai Ltd Caret Down Home Home Inbox Inbox Activities Transactions Account…" at bounding box center [478, 381] width 957 height 762
select select "*****"
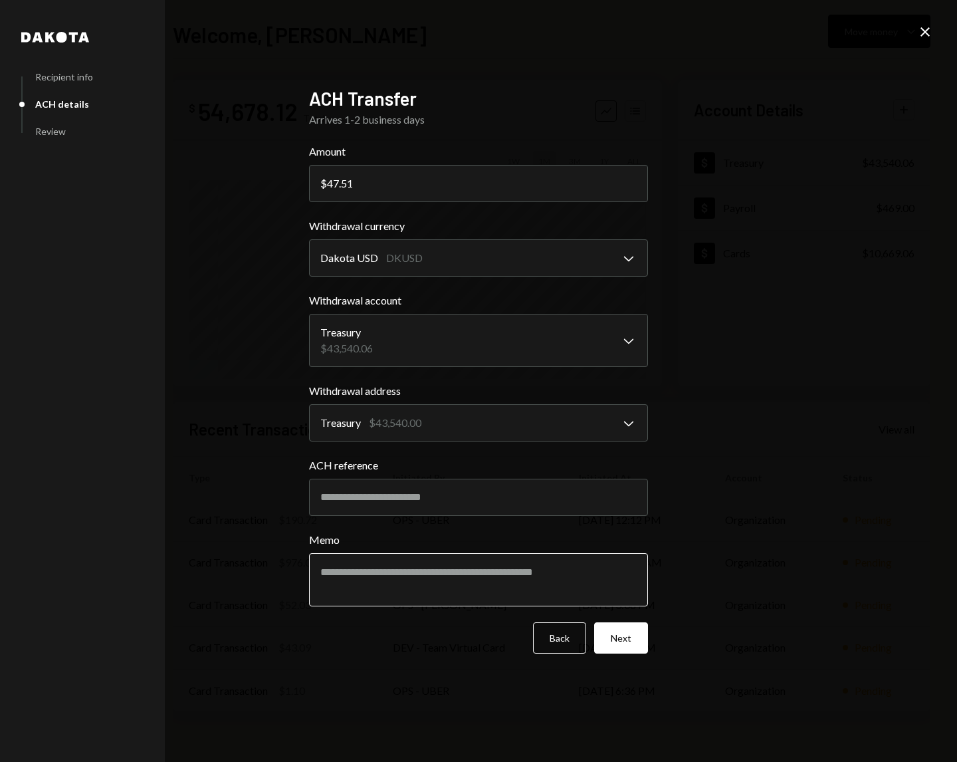
click at [505, 581] on textarea "Memo" at bounding box center [478, 579] width 339 height 53
type textarea "**********"
click at [623, 637] on button "Next" at bounding box center [621, 637] width 54 height 31
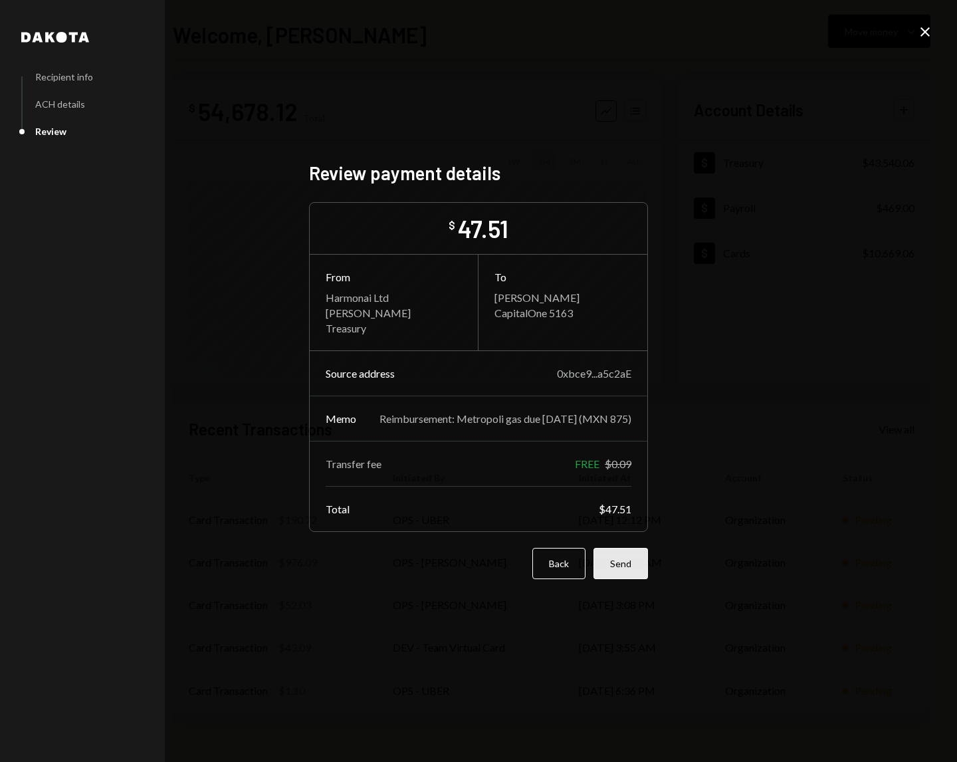
click at [627, 564] on button "Send" at bounding box center [620, 563] width 54 height 31
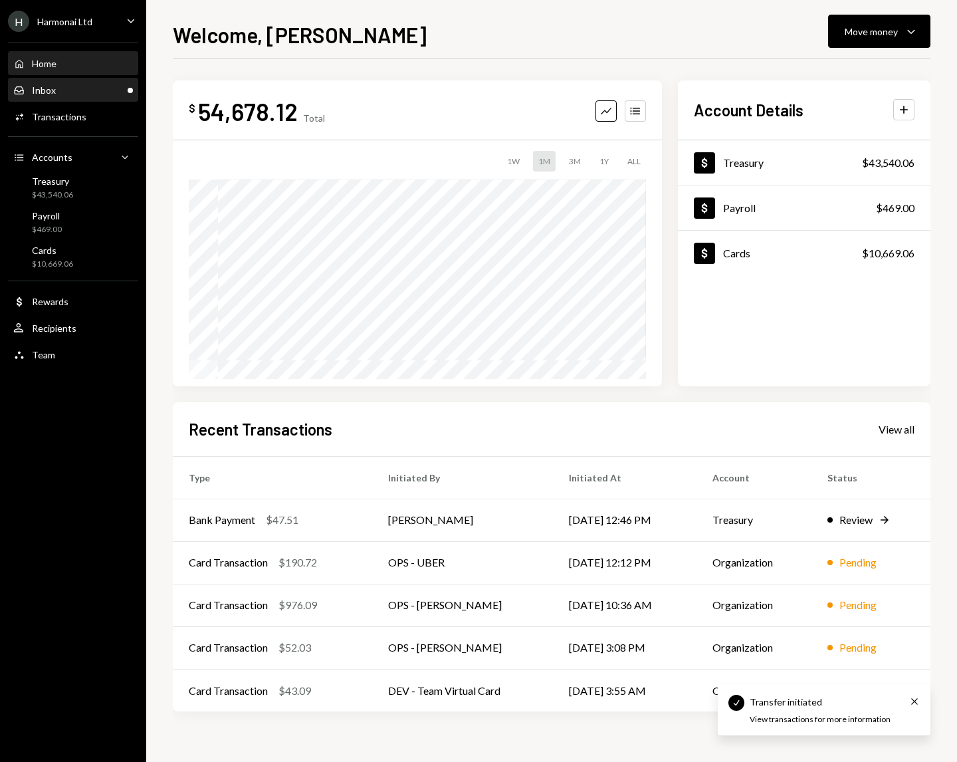
click at [61, 92] on div "Inbox Inbox" at bounding box center [73, 90] width 120 height 12
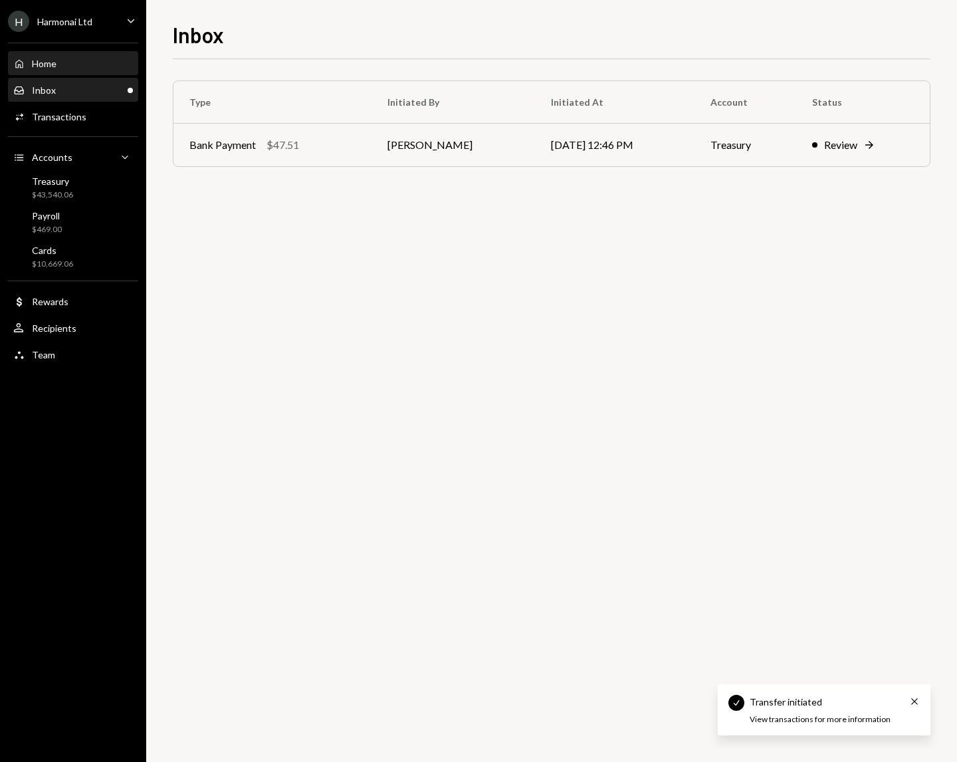
click at [80, 64] on div "Home Home" at bounding box center [73, 64] width 120 height 12
